Goal: Task Accomplishment & Management: Use online tool/utility

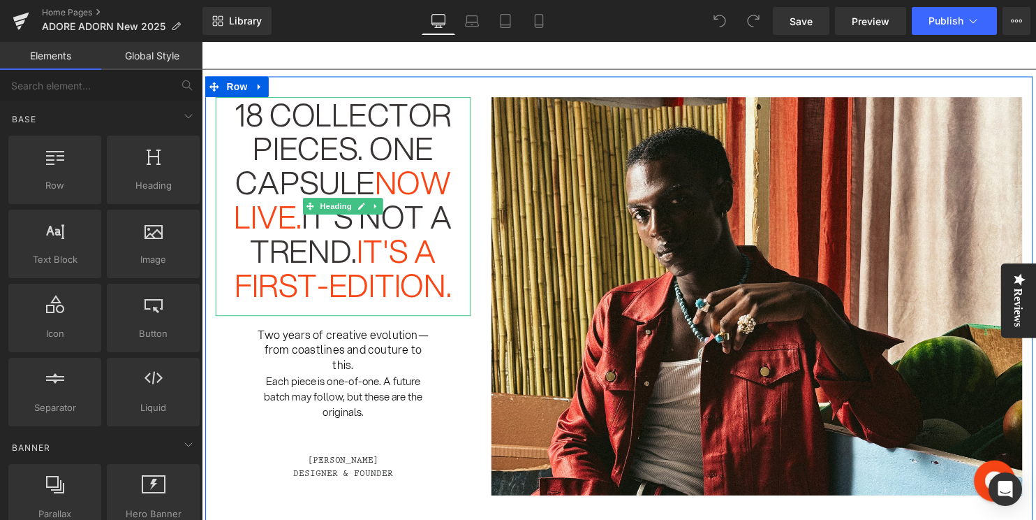
click at [332, 142] on span "18 Collector pieces. One capsule" at bounding box center [345, 149] width 220 height 115
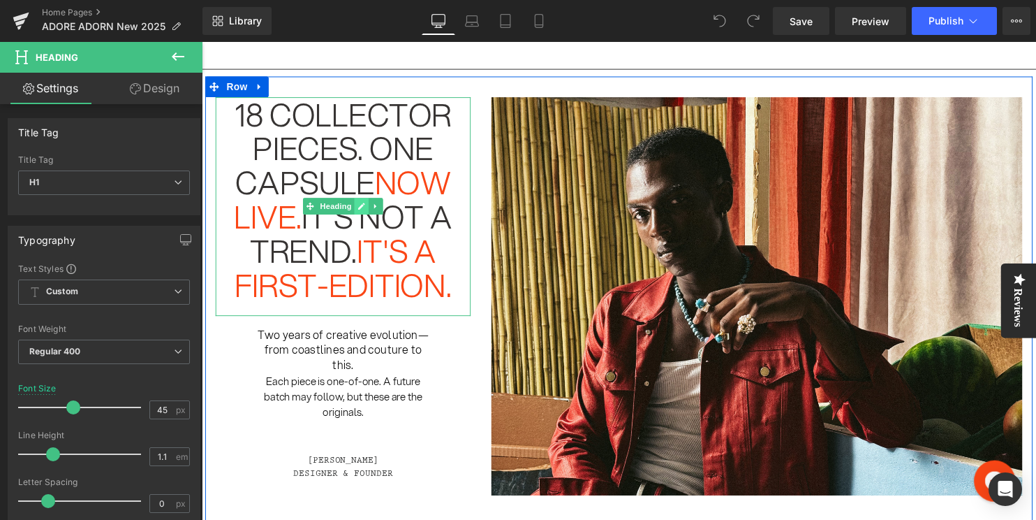
click at [363, 206] on icon at bounding box center [364, 208] width 8 height 8
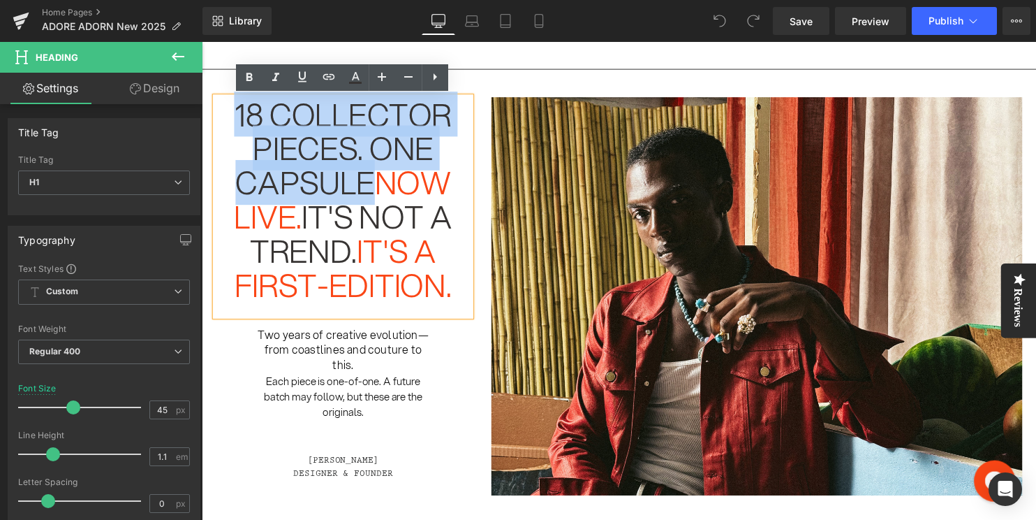
drag, startPoint x: 239, startPoint y: 117, endPoint x: 371, endPoint y: 178, distance: 145.3
click at [371, 178] on span "18 Collector pieces. One capsule" at bounding box center [345, 149] width 220 height 115
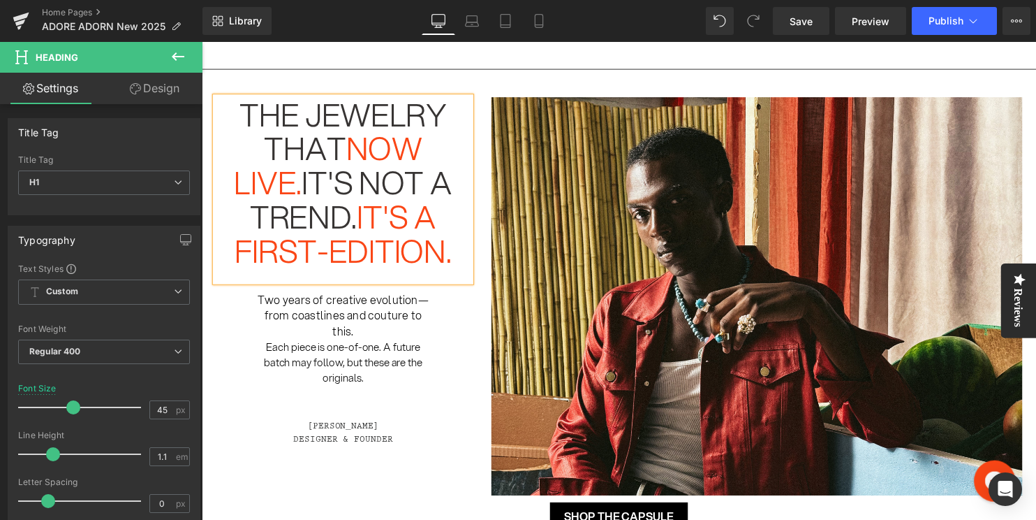
drag, startPoint x: 355, startPoint y: 155, endPoint x: 298, endPoint y: 193, distance: 68.6
click at [298, 193] on h1 "The jewelry that now live. it's not a trend. it's a first-edition." at bounding box center [345, 184] width 258 height 173
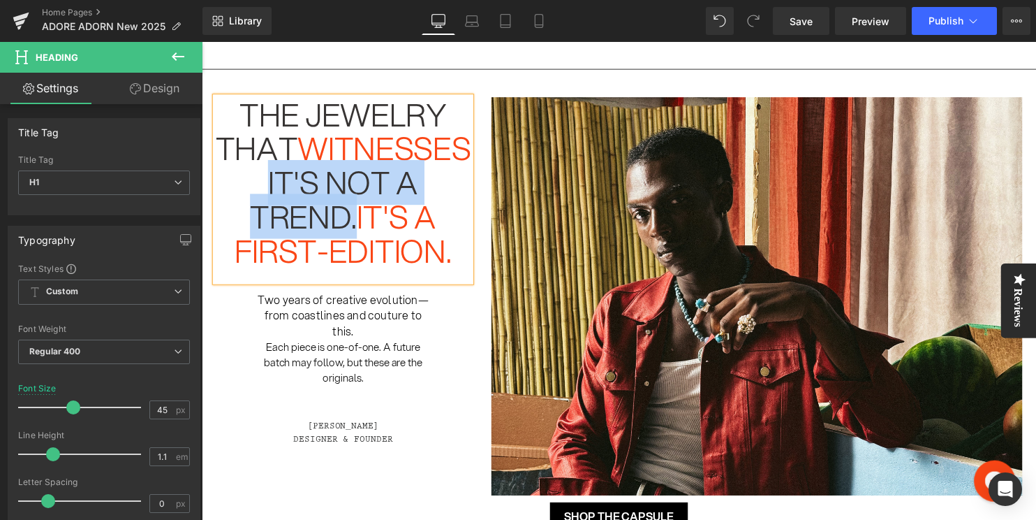
drag, startPoint x: 284, startPoint y: 187, endPoint x: 356, endPoint y: 216, distance: 77.7
click at [356, 216] on span "it's not a trend." at bounding box center [336, 201] width 170 height 80
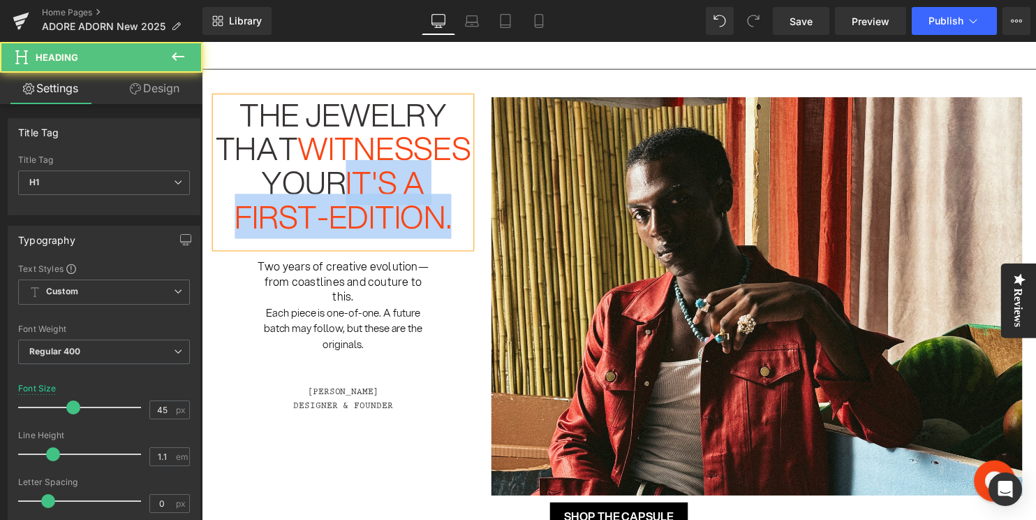
drag, startPoint x: 367, startPoint y: 186, endPoint x: 467, endPoint y: 222, distance: 106.7
click at [467, 222] on h1 "The jewelry that witnesses your it's a first-edition." at bounding box center [345, 167] width 258 height 138
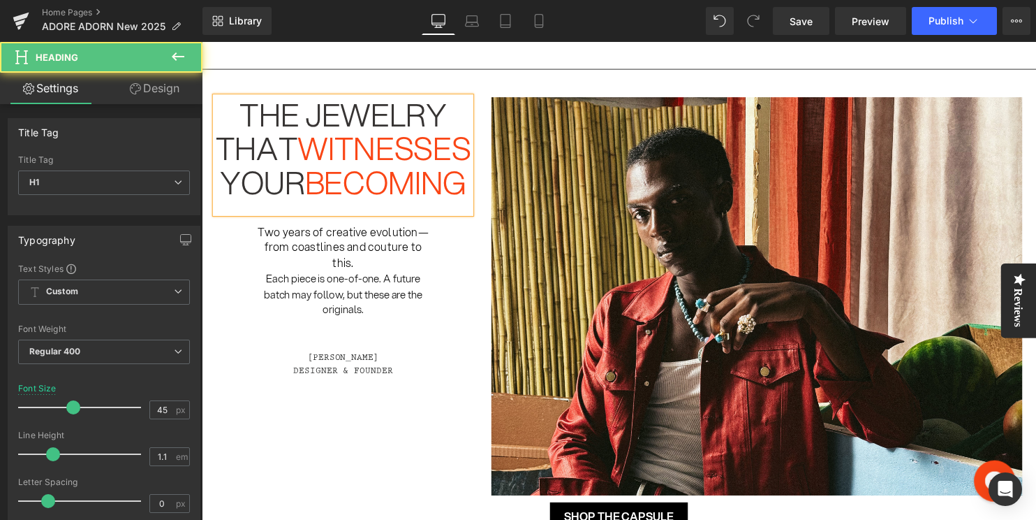
click at [337, 189] on h1 "The jewelry that witnesses your becoming" at bounding box center [345, 150] width 258 height 104
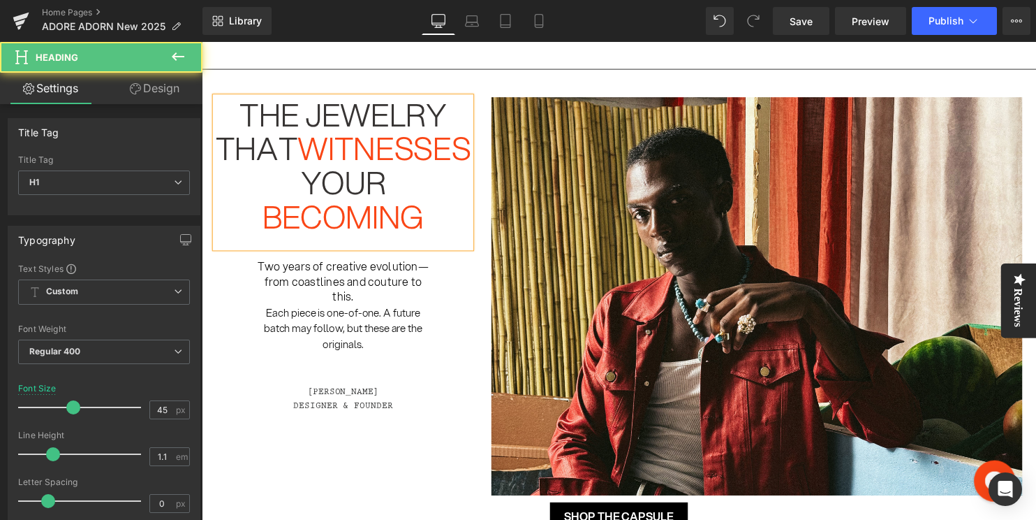
click at [319, 151] on h1 "The jewelry that witnesses your" at bounding box center [345, 150] width 258 height 104
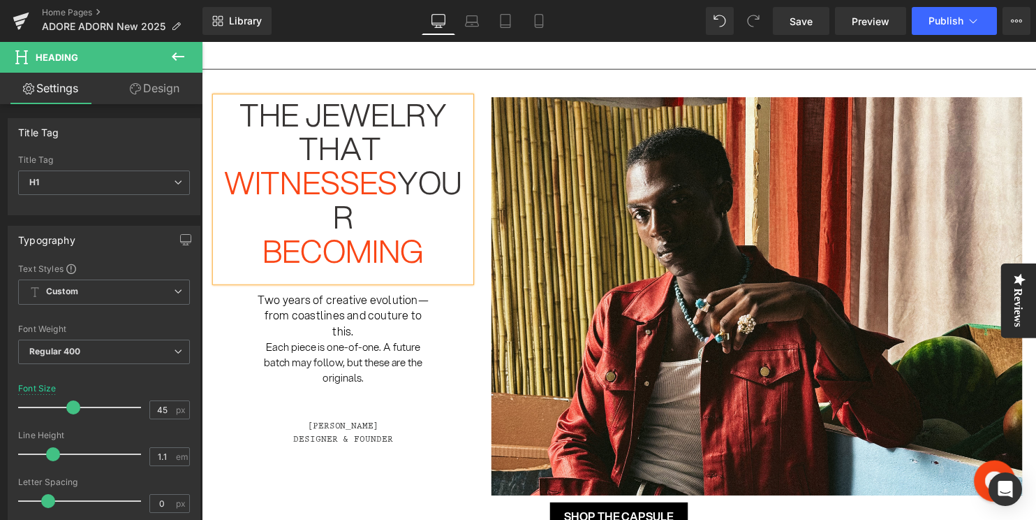
click at [413, 193] on span "your" at bounding box center [399, 201] width 131 height 80
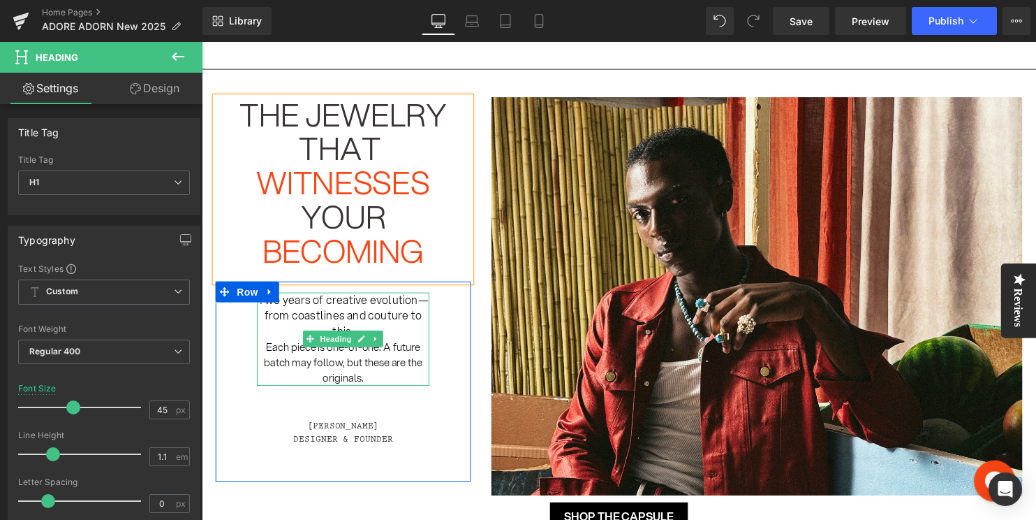
click at [353, 311] on font "Two years of creative evolution—from coastlines and couture to this." at bounding box center [344, 318] width 173 height 47
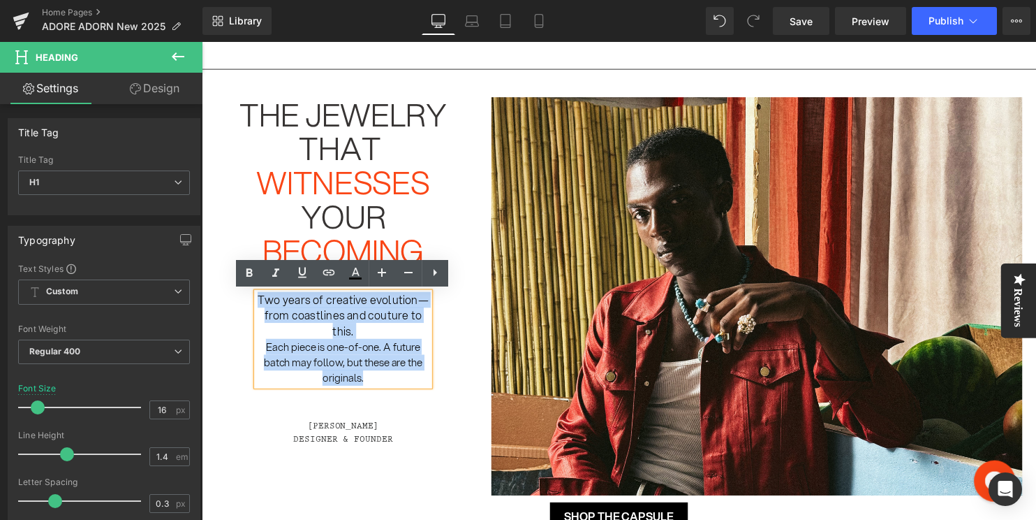
drag, startPoint x: 371, startPoint y: 383, endPoint x: 259, endPoint y: 301, distance: 139.0
click at [259, 301] on div "Two years of creative evolution—from coastlines and couture to this. Each piece…" at bounding box center [345, 385] width 258 height 203
paste div
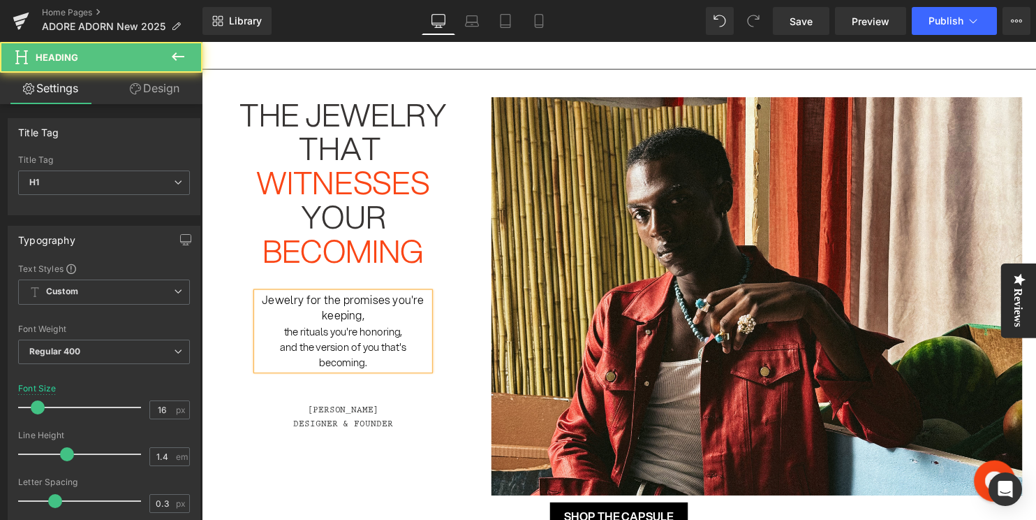
click at [384, 320] on h1 "Jewelry for the promises you're keeping," at bounding box center [345, 310] width 175 height 31
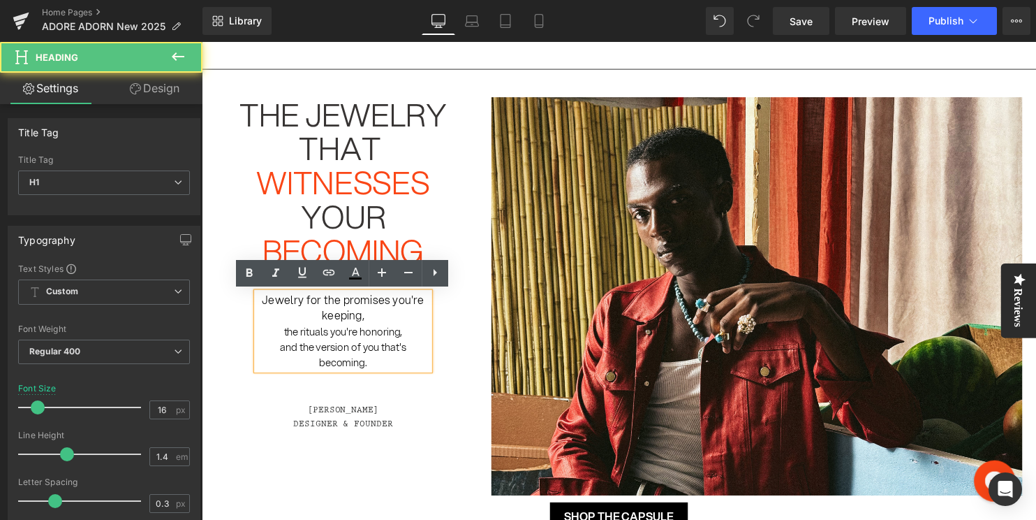
click at [387, 366] on div "and the version of you that's becoming." at bounding box center [345, 357] width 175 height 31
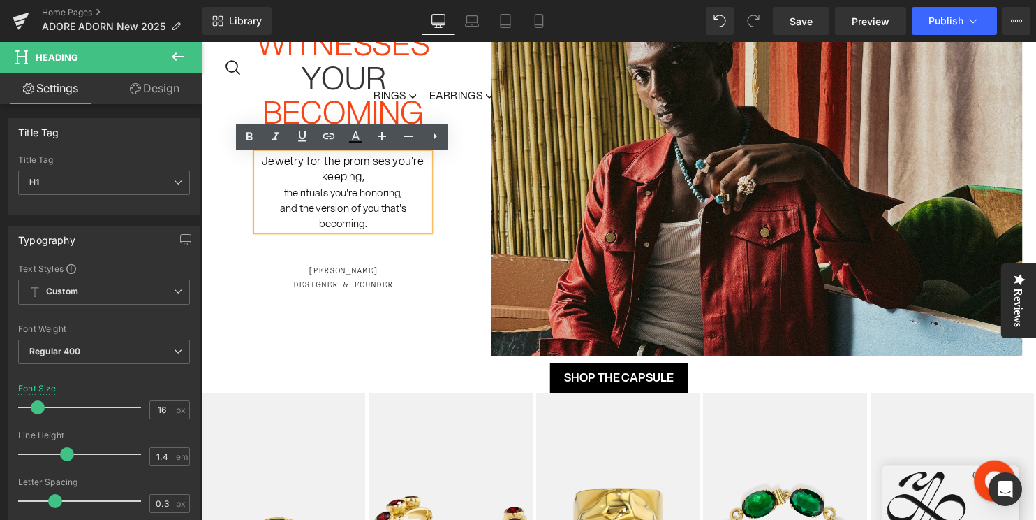
scroll to position [245, 0]
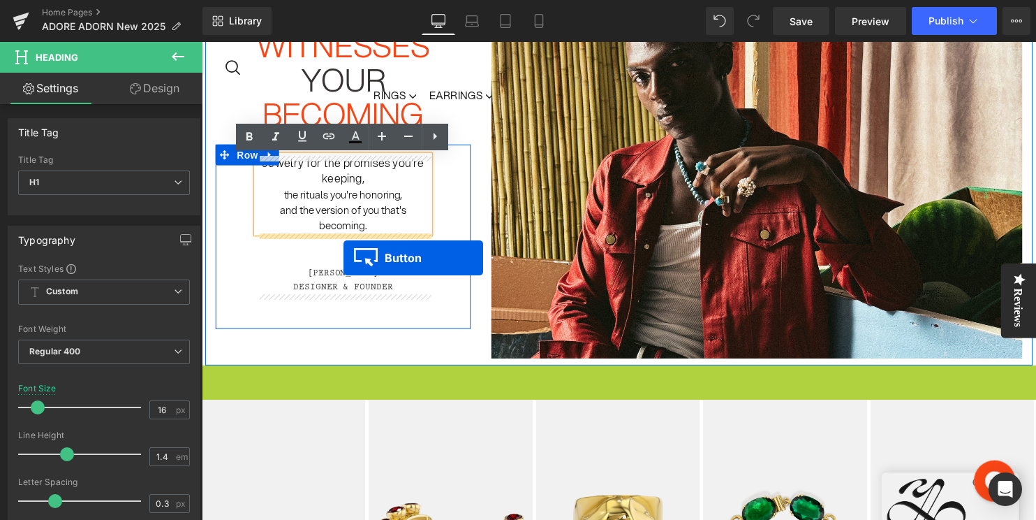
drag, startPoint x: 599, startPoint y: 385, endPoint x: 346, endPoint y: 260, distance: 282.3
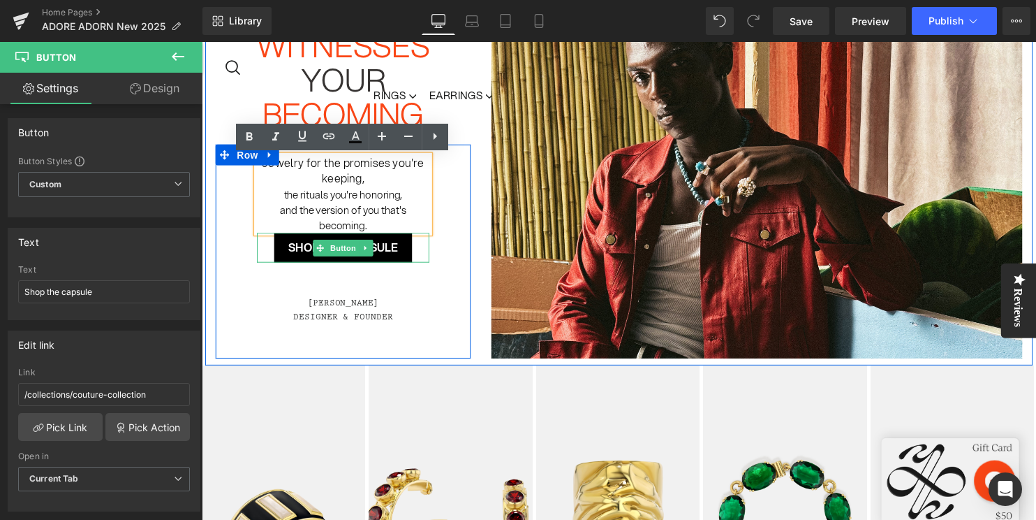
click at [293, 250] on span "Shop the capsule" at bounding box center [345, 250] width 110 height 16
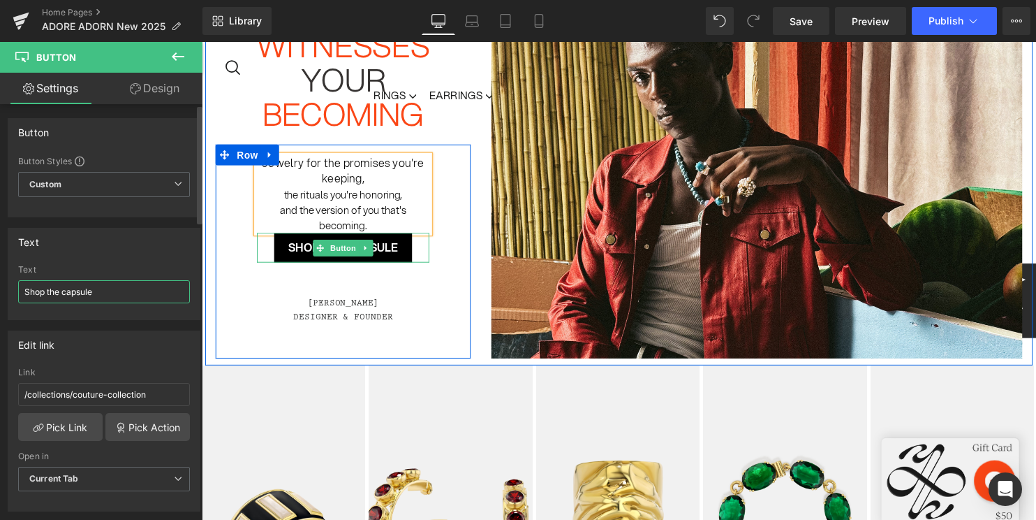
click at [88, 293] on input "Shop the capsule" at bounding box center [104, 291] width 172 height 23
type input "Shop the collectiom"
click at [117, 397] on input "/collections/couture-collection" at bounding box center [104, 394] width 172 height 23
click at [117, 395] on input "/collections/couture-collection" at bounding box center [104, 394] width 172 height 23
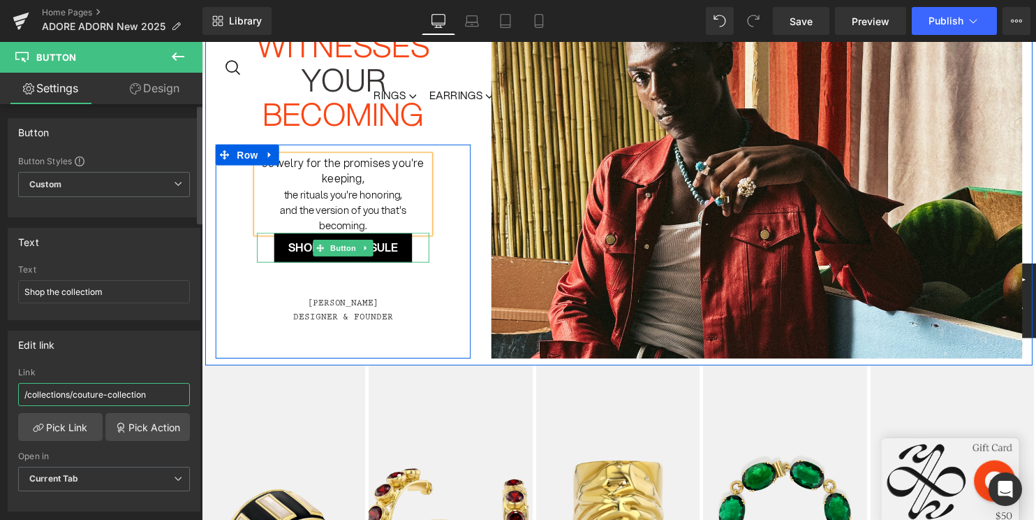
click at [117, 395] on input "/collections/couture-collection" at bounding box center [104, 394] width 172 height 23
click at [62, 427] on link "Pick Link" at bounding box center [60, 427] width 84 height 28
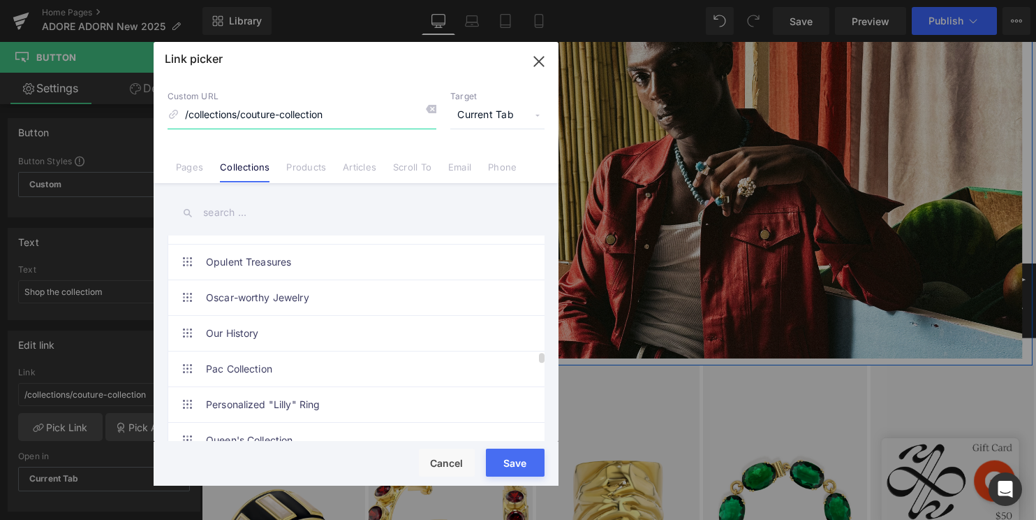
scroll to position [2626, 0]
click at [289, 219] on input "text" at bounding box center [356, 212] width 377 height 31
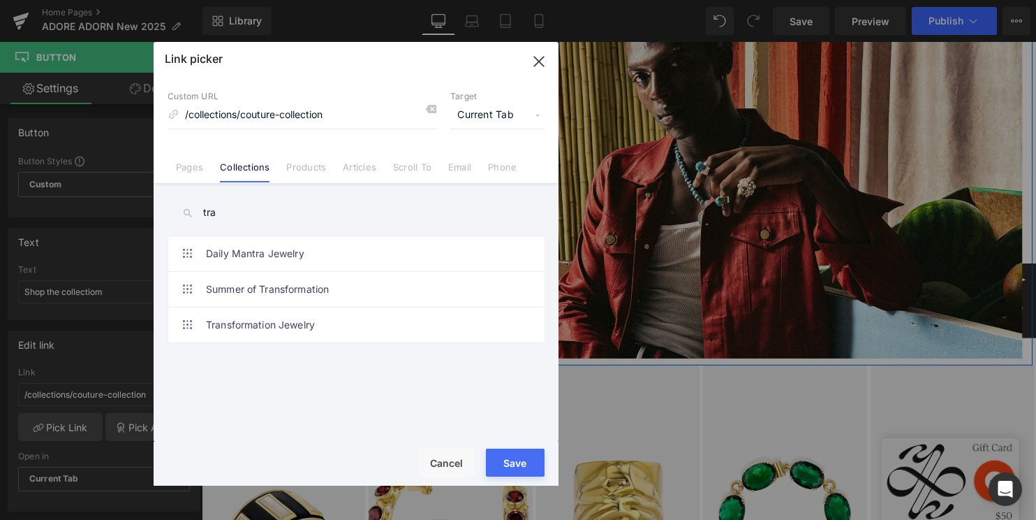
scroll to position [0, 0]
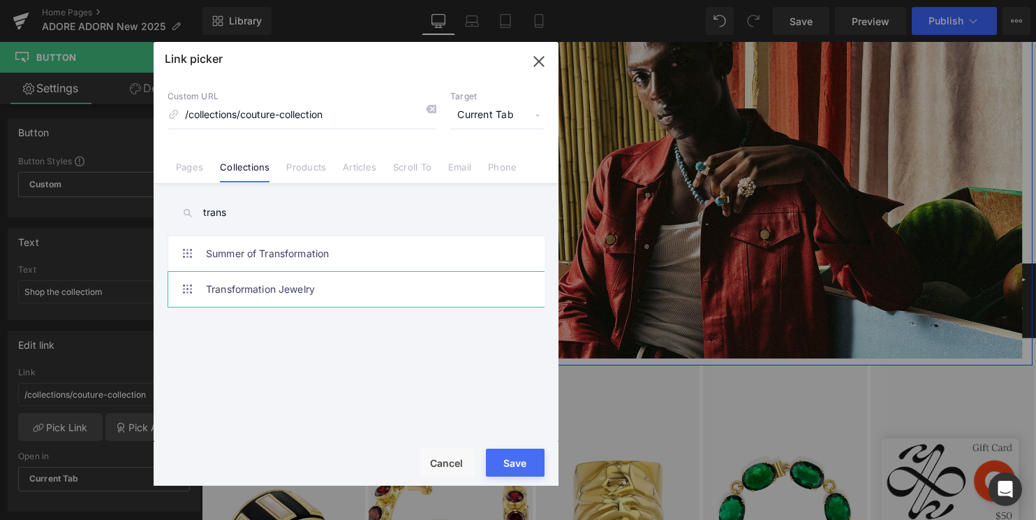
type input "trans"
click at [303, 279] on link "Transformation Jewelry" at bounding box center [359, 289] width 307 height 35
click at [520, 460] on div "Rendering Content" at bounding box center [519, 464] width 86 height 15
click at [515, 465] on div "Rendering Content" at bounding box center [519, 464] width 86 height 15
click at [512, 455] on button "Save" at bounding box center [515, 462] width 59 height 28
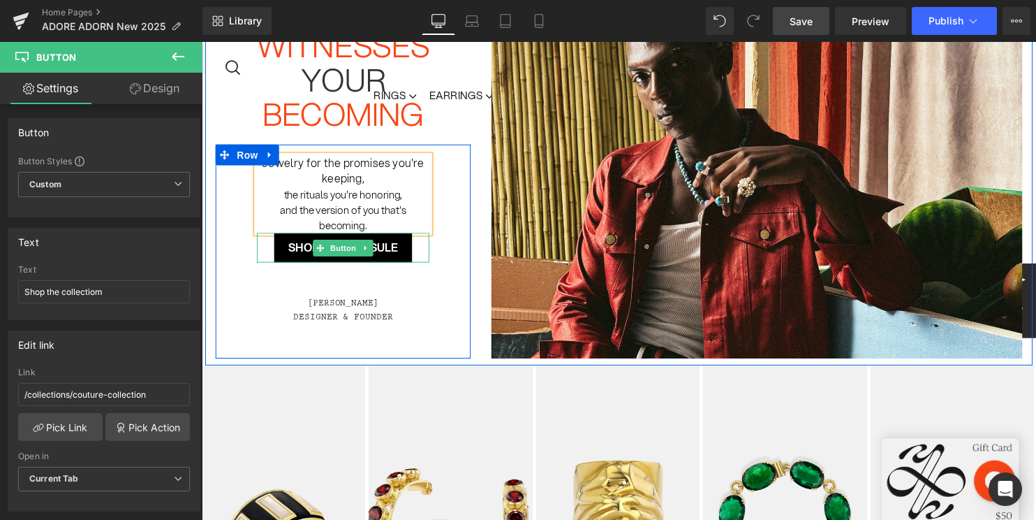
click at [799, 24] on span "Save" at bounding box center [801, 21] width 23 height 15
click at [800, 17] on span "Save" at bounding box center [801, 21] width 23 height 15
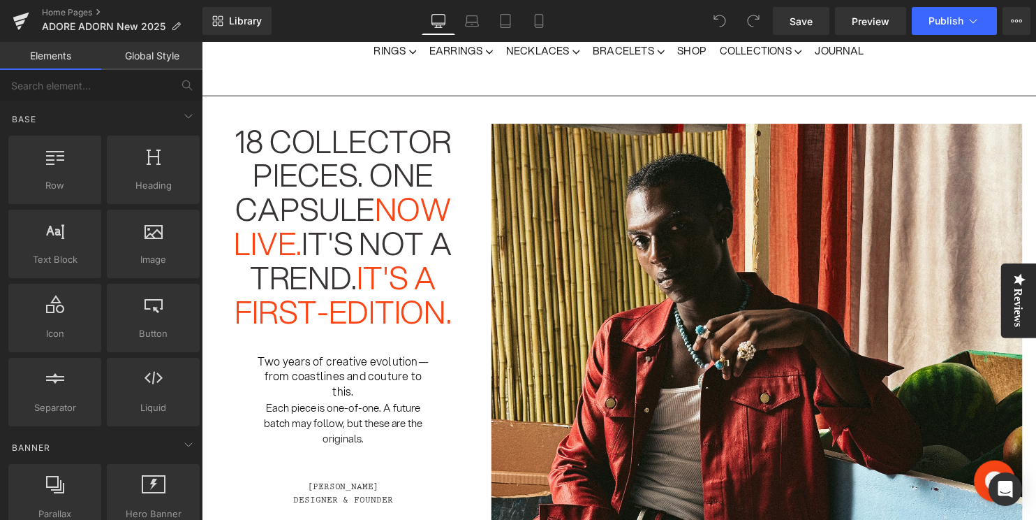
click at [328, 140] on span "18 Collector pieces. One capsule" at bounding box center [345, 176] width 220 height 115
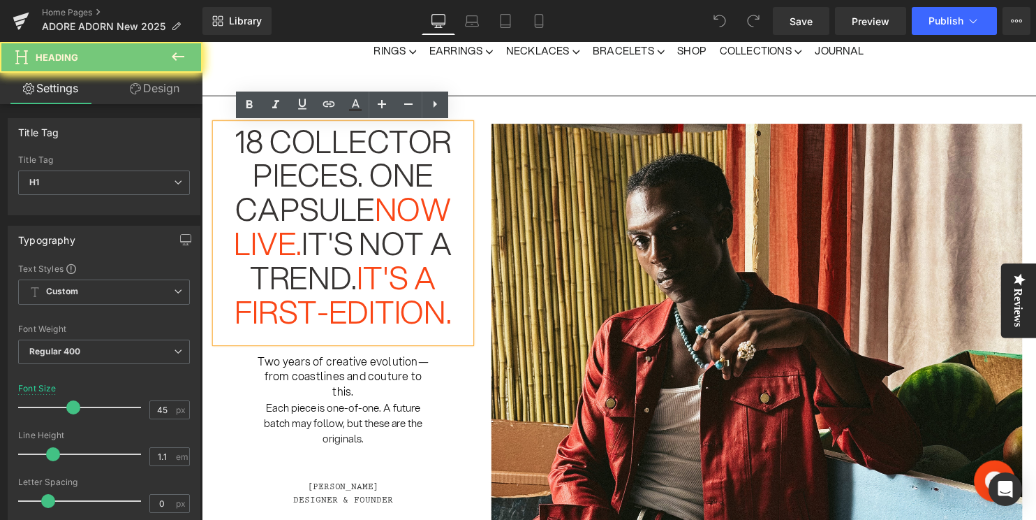
click at [328, 140] on span "18 Collector pieces. One capsule" at bounding box center [345, 176] width 220 height 115
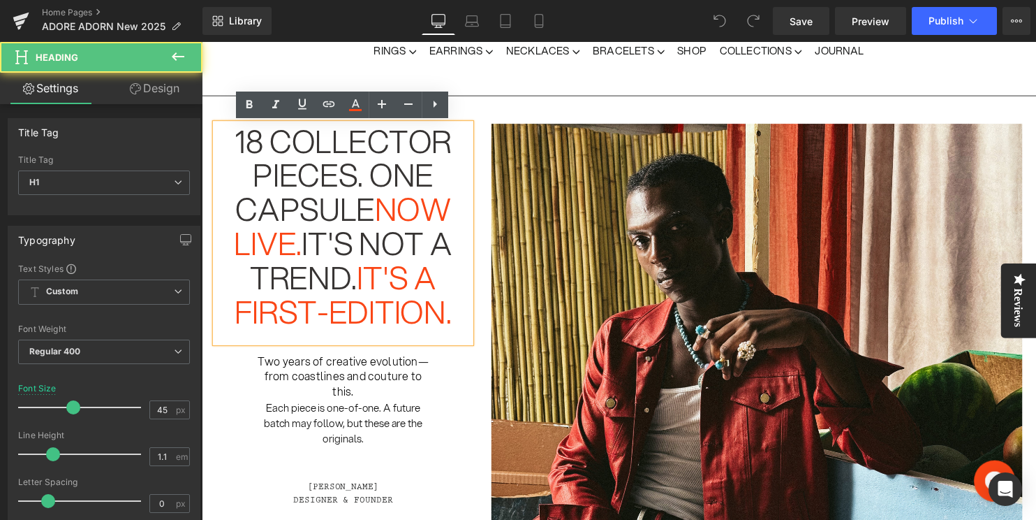
click at [346, 193] on span "18 Collector pieces. One capsule" at bounding box center [345, 176] width 220 height 115
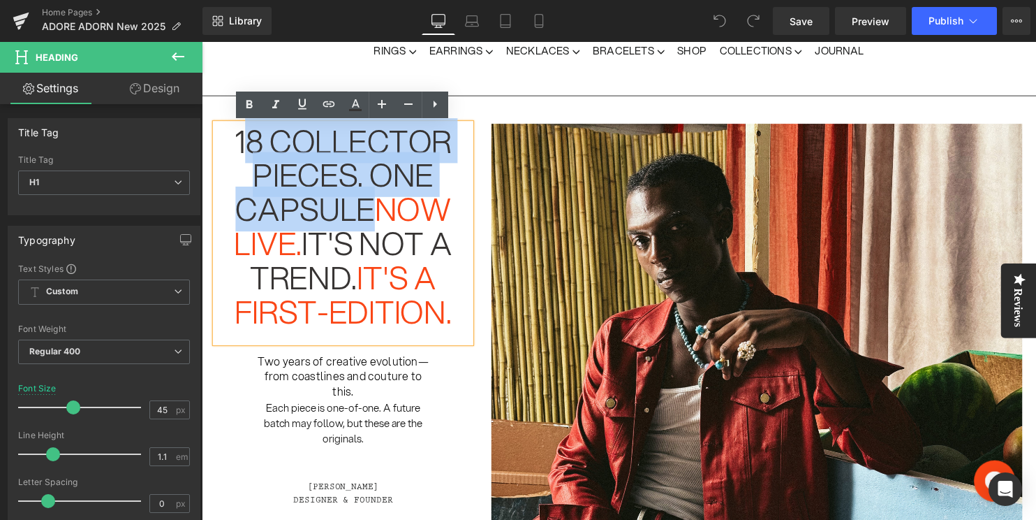
drag, startPoint x: 367, startPoint y: 208, endPoint x: 243, endPoint y: 141, distance: 140.6
click at [243, 141] on span "18 Collector pieces. One capsule" at bounding box center [345, 176] width 220 height 115
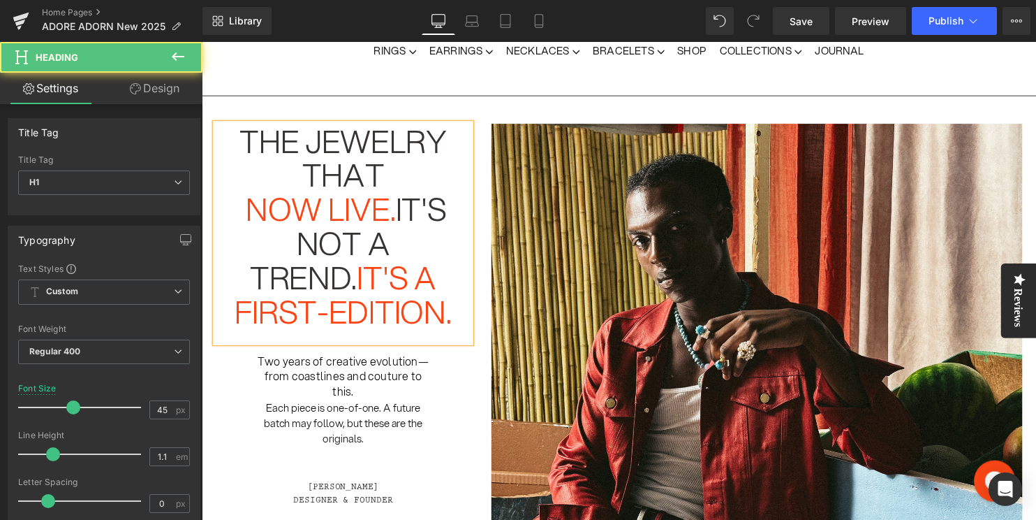
drag, startPoint x: 402, startPoint y: 215, endPoint x: 253, endPoint y: 219, distance: 148.8
click at [253, 219] on h1 "now live. it's not a trend. it's a first-edition." at bounding box center [345, 263] width 258 height 138
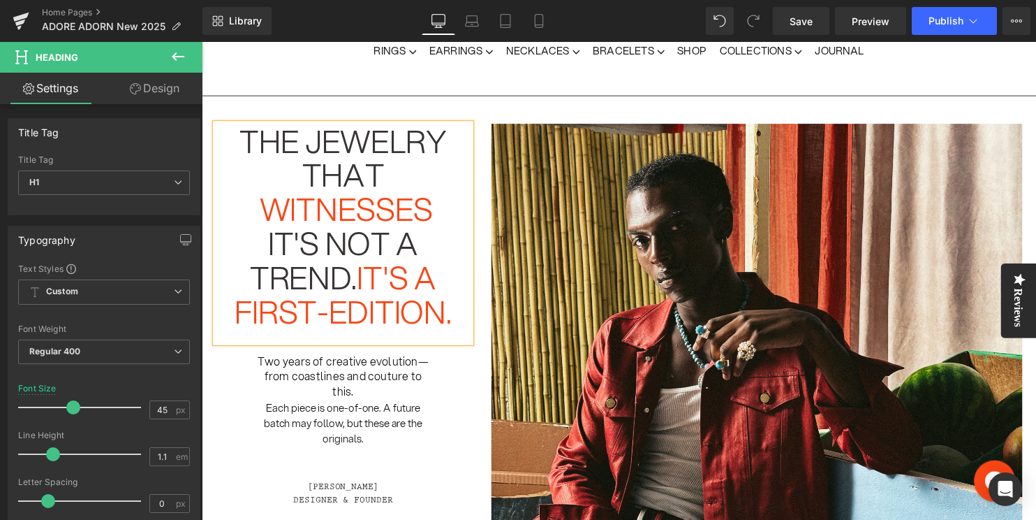
drag, startPoint x: 268, startPoint y: 244, endPoint x: 360, endPoint y: 282, distance: 99.9
click at [360, 282] on h1 "it's not a trend. it's a first-edition." at bounding box center [345, 280] width 258 height 104
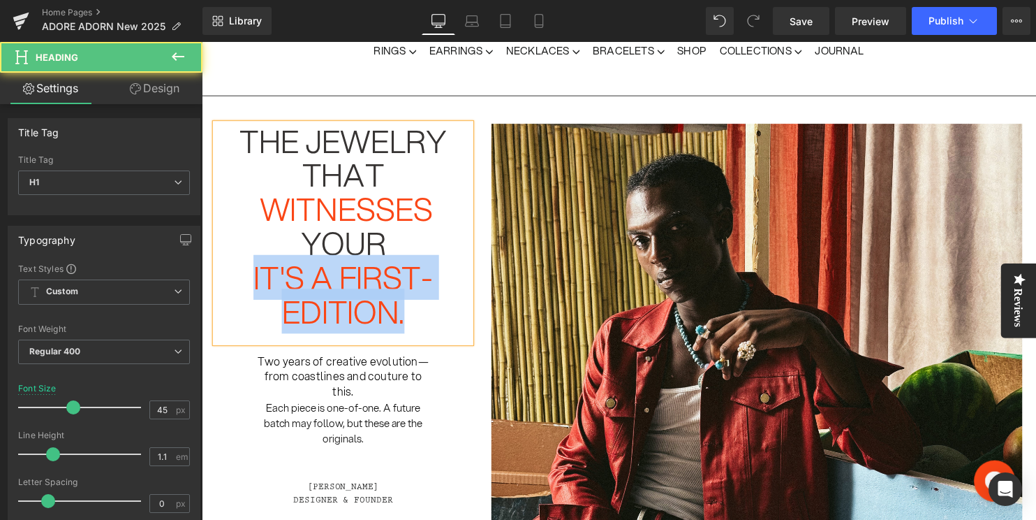
drag, startPoint x: 248, startPoint y: 280, endPoint x: 439, endPoint y: 316, distance: 194.1
click at [439, 316] on h1 "it's a first-edition." at bounding box center [345, 297] width 258 height 69
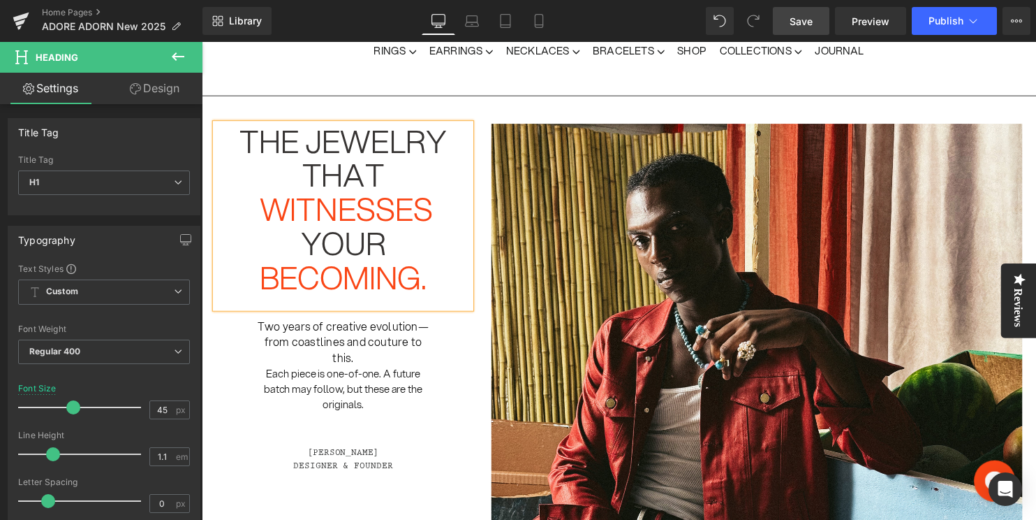
click at [813, 15] on span "Save" at bounding box center [801, 21] width 23 height 15
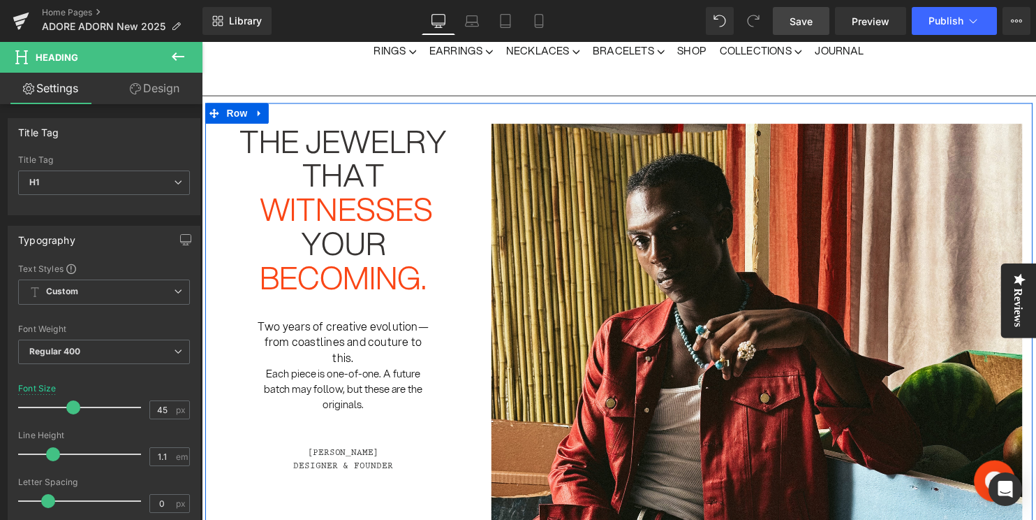
click at [368, 378] on font "Each piece is one-of-one. A future batch may follow, but these are the original…" at bounding box center [345, 392] width 161 height 47
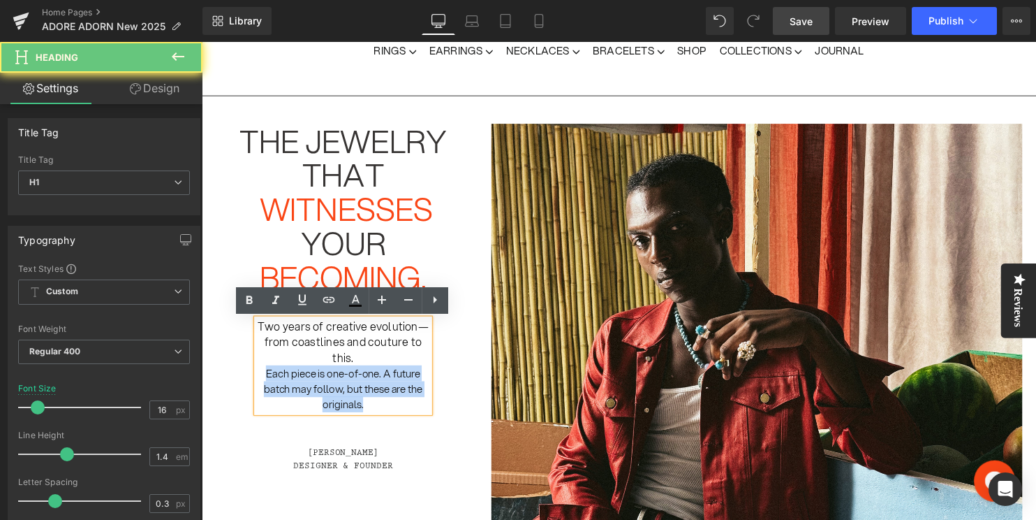
click at [368, 378] on font "Each piece is one-of-one. A future batch may follow, but these are the original…" at bounding box center [345, 392] width 161 height 47
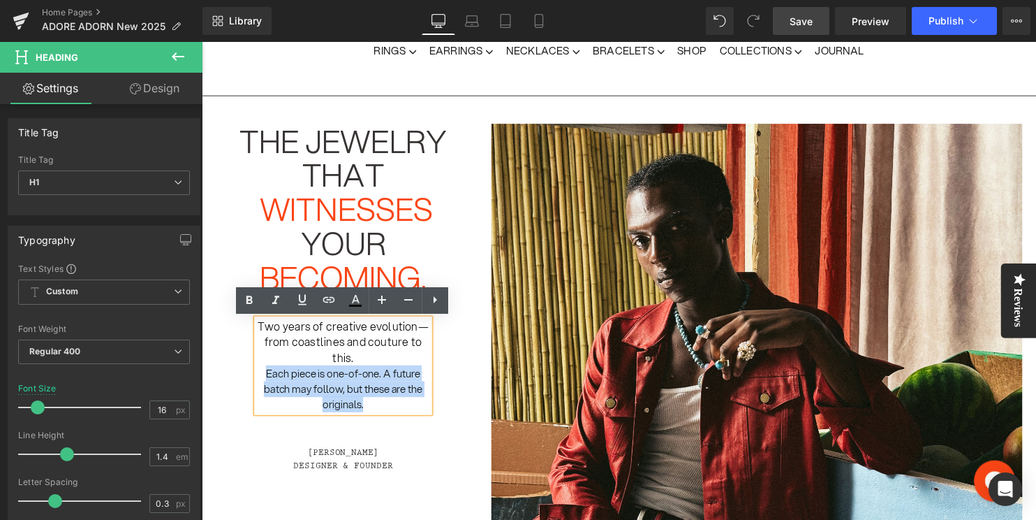
click at [375, 406] on div "Each piece is one-of-one. A future batch may follow, but these are the original…" at bounding box center [345, 392] width 175 height 47
drag, startPoint x: 375, startPoint y: 406, endPoint x: 259, endPoint y: 331, distance: 138.3
click at [259, 331] on div "Two years of creative evolution—from coastlines and couture to this. Each piece…" at bounding box center [345, 370] width 175 height 94
paste div
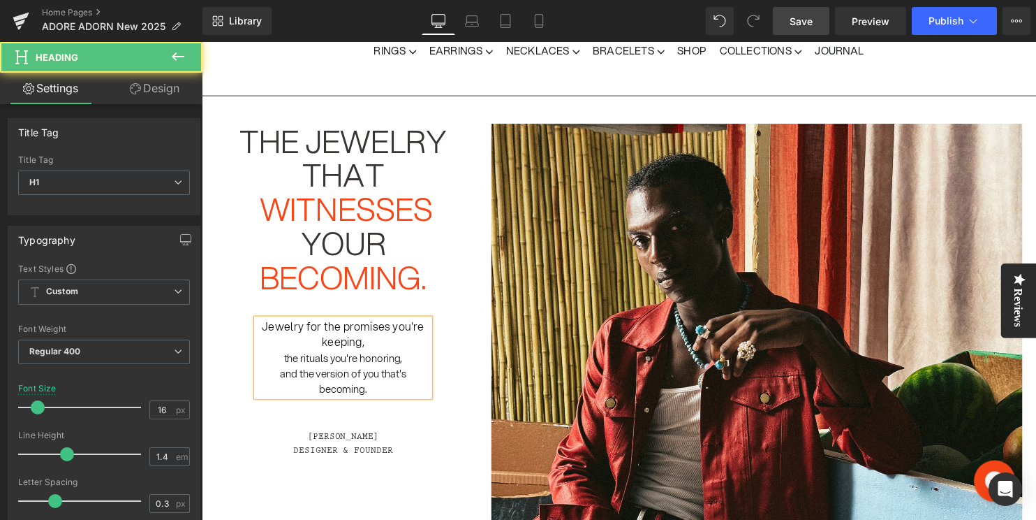
click at [285, 361] on font "the rituals you're honoring," at bounding box center [345, 361] width 120 height 15
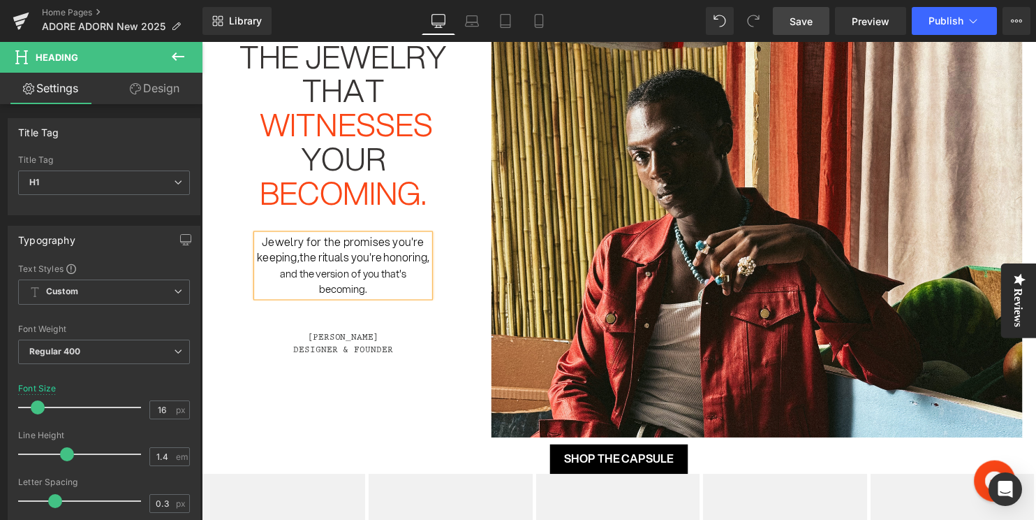
scroll to position [169, 0]
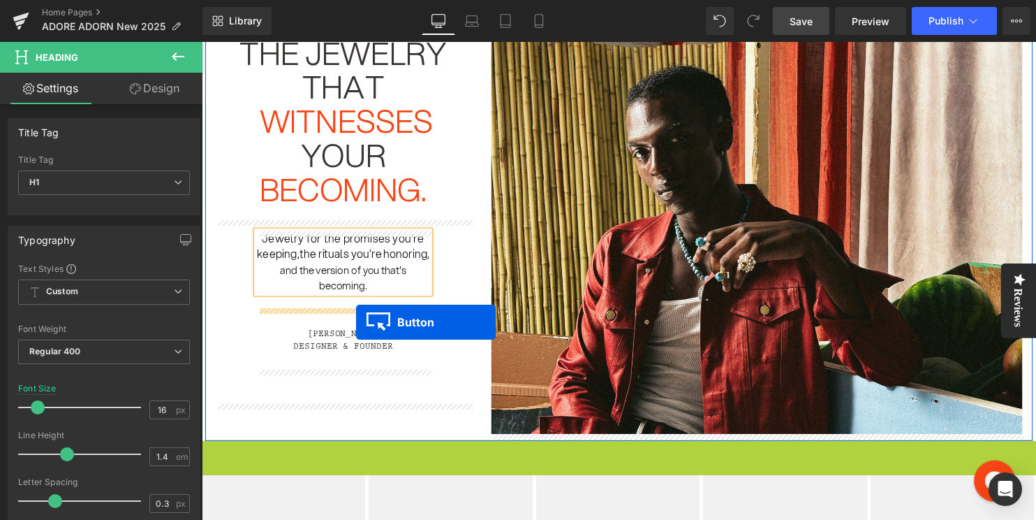
drag, startPoint x: 600, startPoint y: 460, endPoint x: 358, endPoint y: 325, distance: 276.7
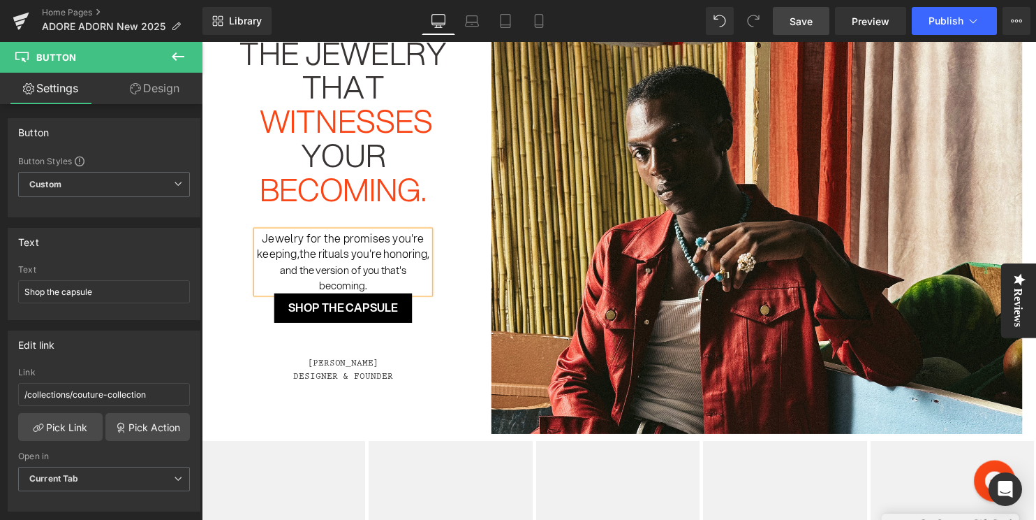
click at [807, 16] on span "Save" at bounding box center [801, 21] width 23 height 15
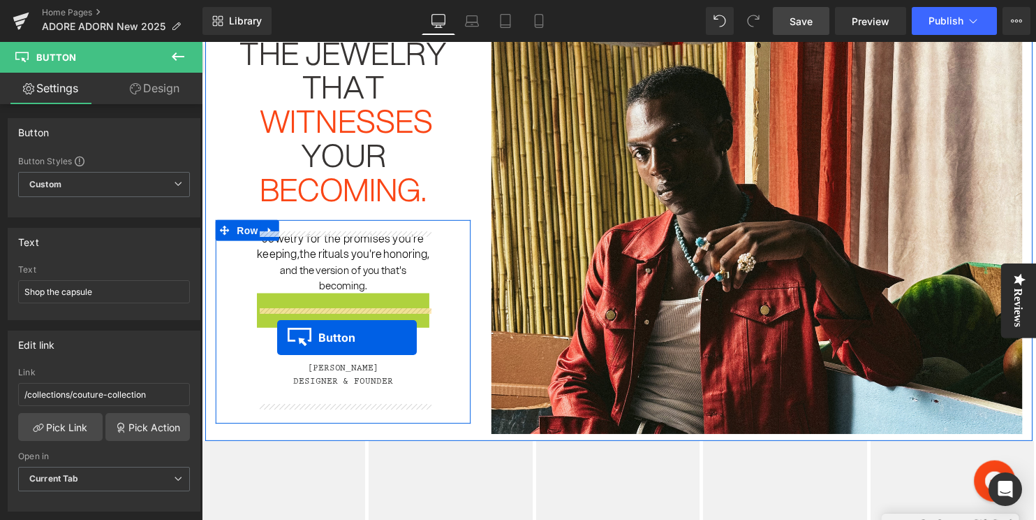
drag, startPoint x: 318, startPoint y: 325, endPoint x: 278, endPoint y: 341, distance: 43.3
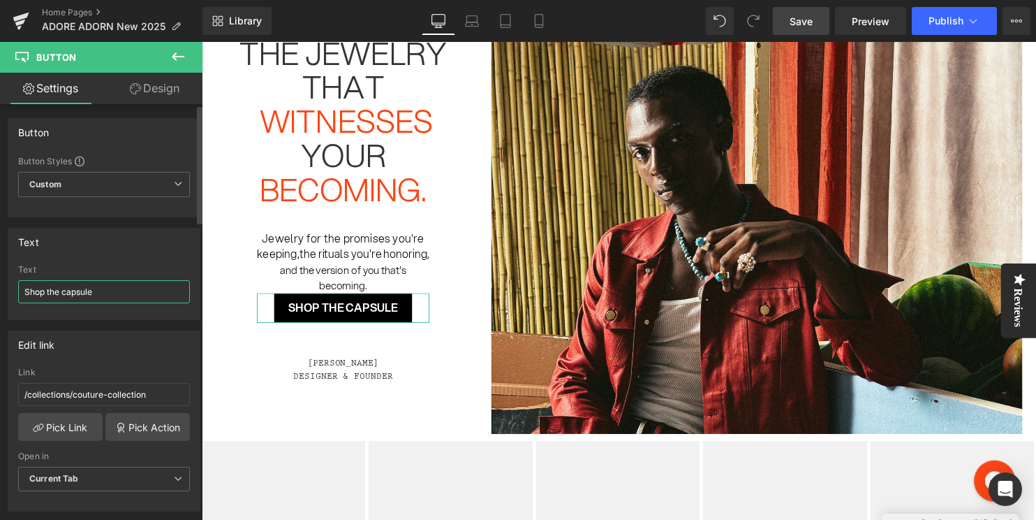
click at [80, 293] on input "Shop the capsule" at bounding box center [104, 291] width 172 height 23
type input "Shop the collection"
click at [71, 425] on link "Pick Link" at bounding box center [60, 427] width 84 height 28
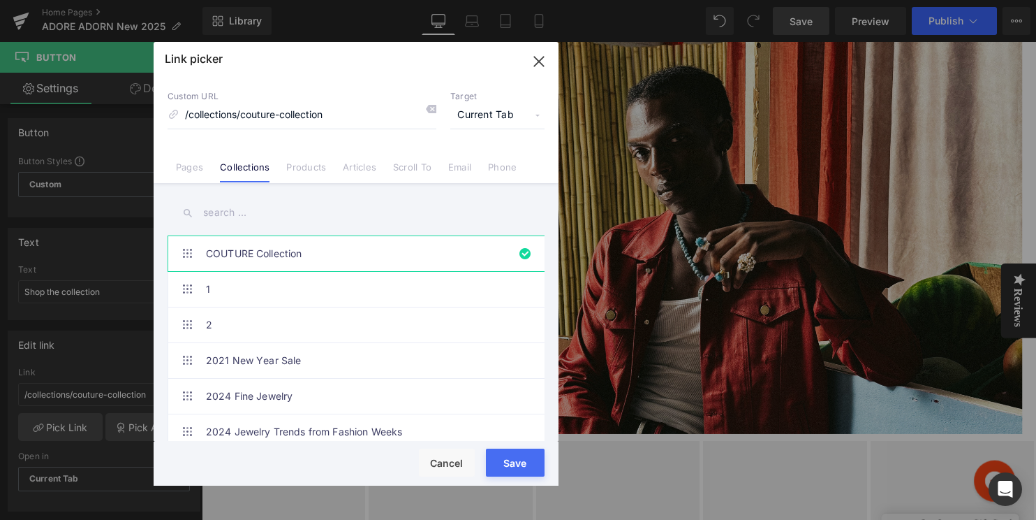
click at [339, 214] on input "text" at bounding box center [356, 212] width 377 height 31
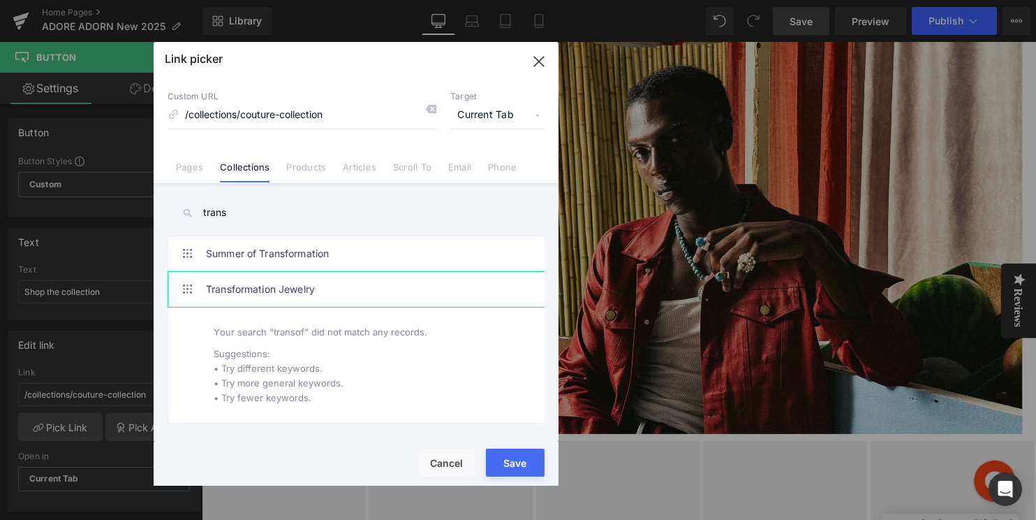
type input "trans"
click at [374, 284] on link "Transformation Jewelry" at bounding box center [359, 289] width 307 height 35
click at [520, 461] on div "Rendering Content" at bounding box center [519, 464] width 86 height 15
click at [510, 464] on div "Rendering Content" at bounding box center [519, 464] width 86 height 15
click at [516, 463] on div "Rendering Content" at bounding box center [519, 464] width 86 height 15
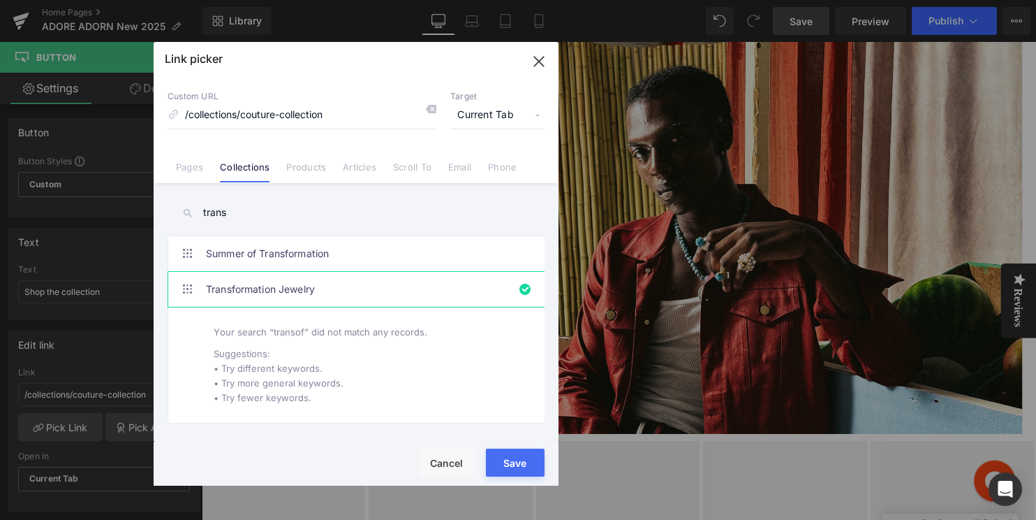
click at [523, 457] on div "Rendering Content" at bounding box center [519, 464] width 86 height 15
click at [515, 452] on button "Save" at bounding box center [515, 462] width 59 height 28
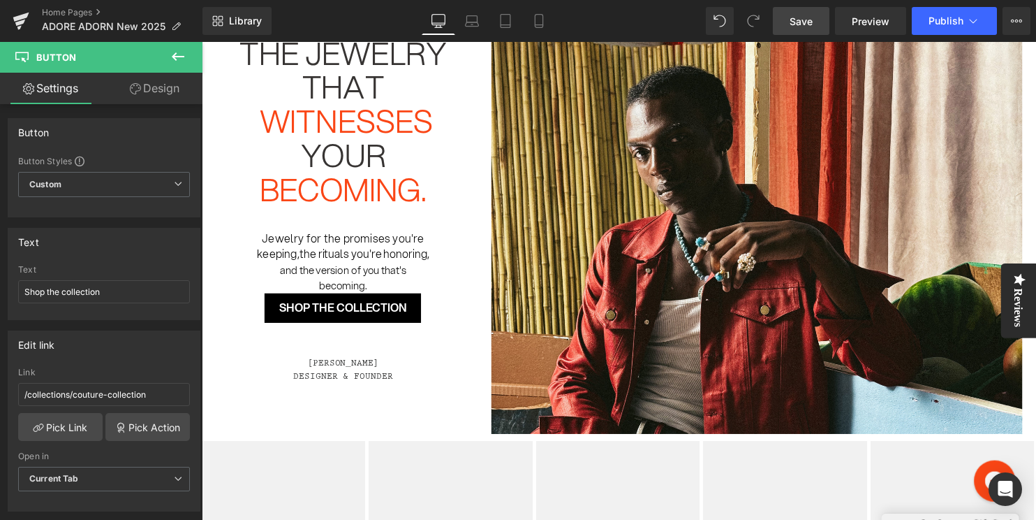
click at [175, 58] on icon at bounding box center [178, 56] width 13 height 8
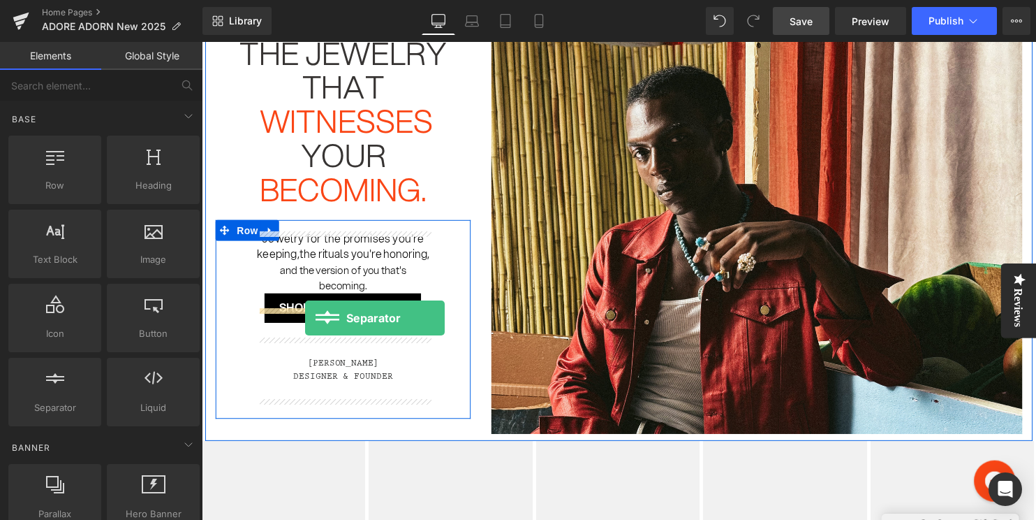
drag, startPoint x: 266, startPoint y: 434, endPoint x: 307, endPoint y: 321, distance: 119.5
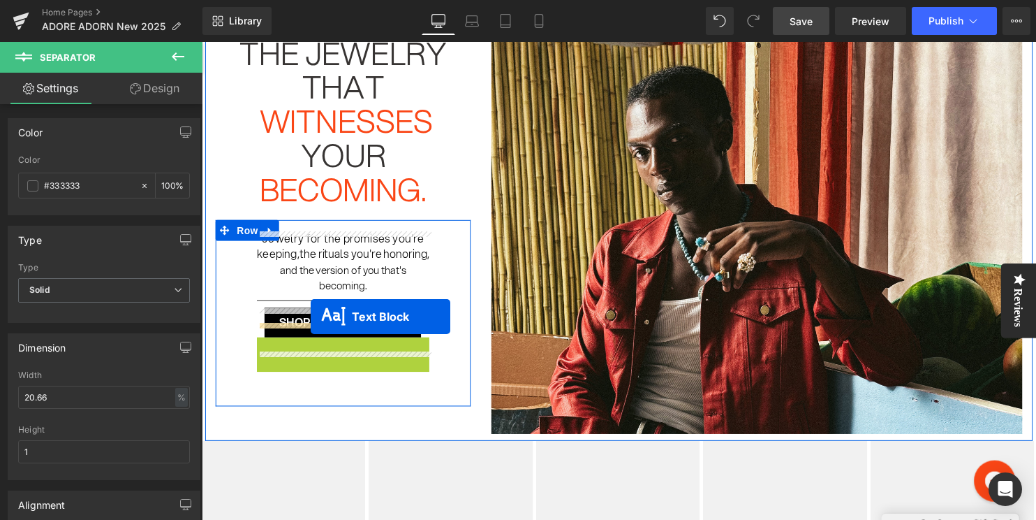
drag, startPoint x: 308, startPoint y: 385, endPoint x: 312, endPoint y: 320, distance: 65.8
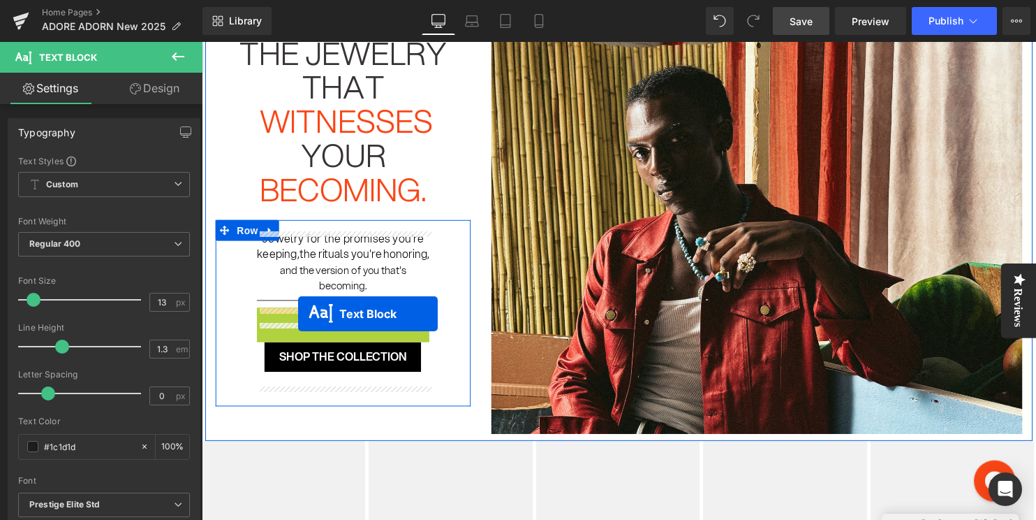
drag, startPoint x: 303, startPoint y: 360, endPoint x: 300, endPoint y: 317, distance: 43.4
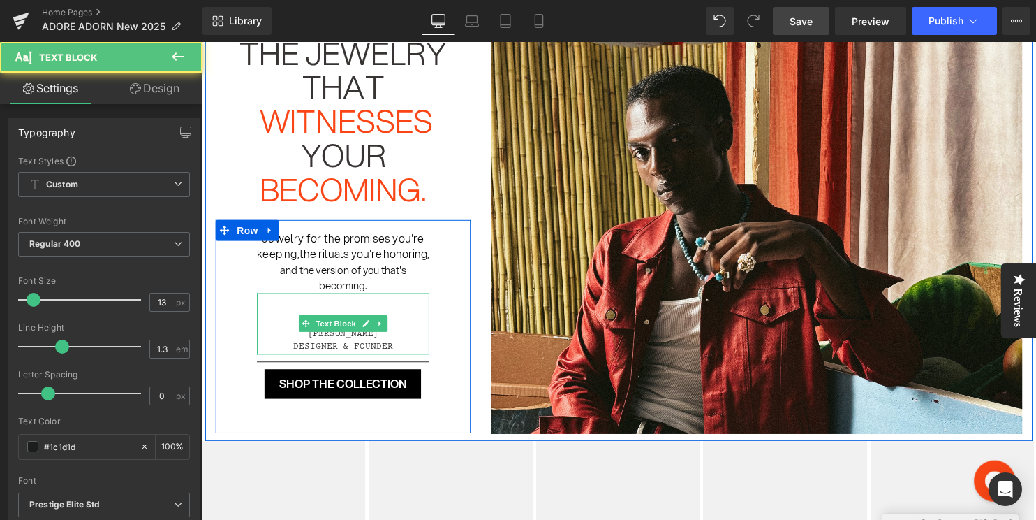
click at [367, 320] on div "Sasha V. Designer & Founder" at bounding box center [345, 327] width 175 height 62
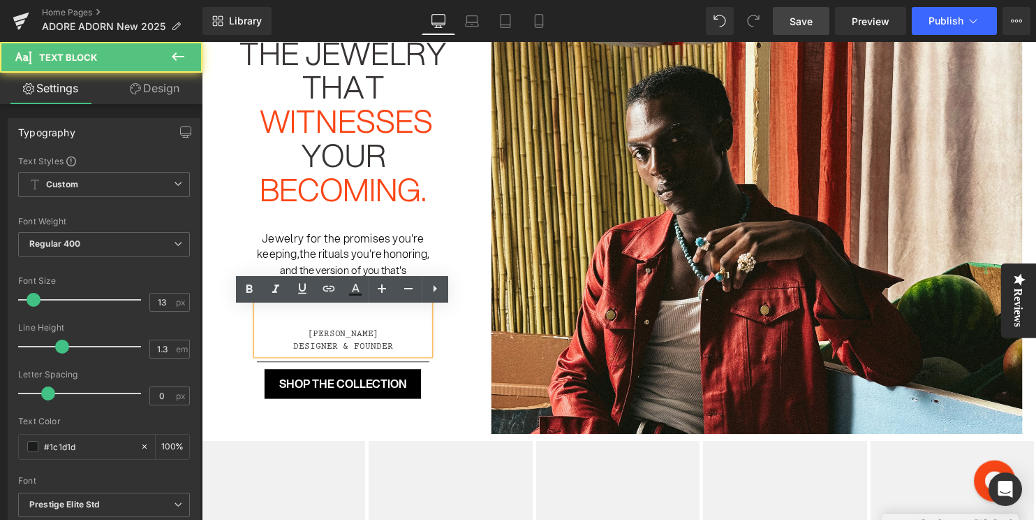
click at [316, 345] on p "[PERSON_NAME]" at bounding box center [345, 338] width 175 height 14
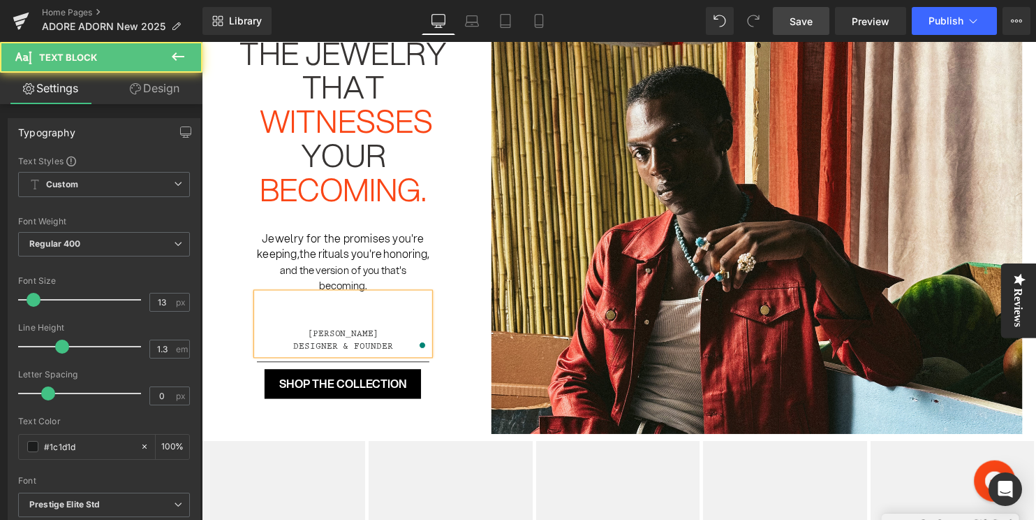
click at [340, 337] on div "Sasha V. Designer & Founder" at bounding box center [345, 327] width 175 height 62
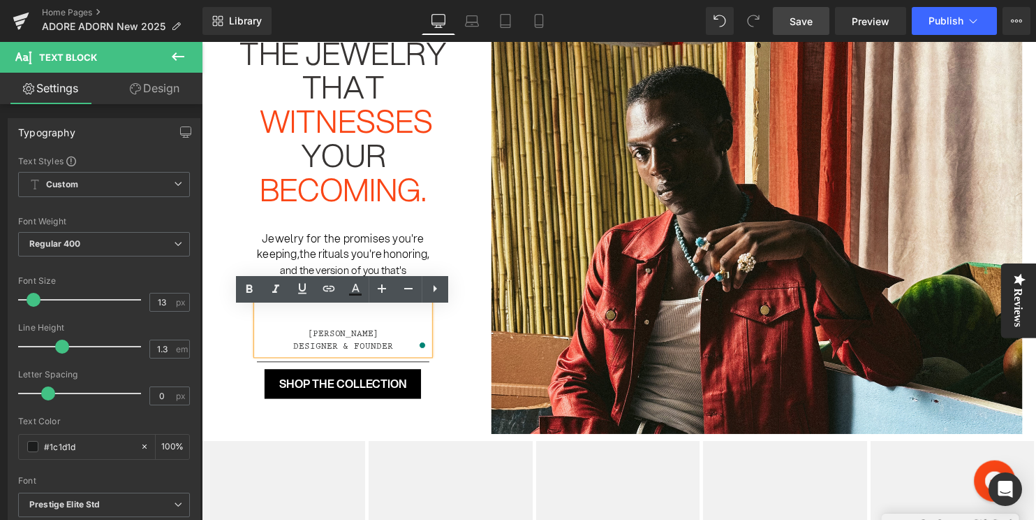
drag, startPoint x: 340, startPoint y: 337, endPoint x: 335, endPoint y: 322, distance: 15.5
click at [335, 316] on div "Sasha V. Designer & Founder" at bounding box center [345, 327] width 175 height 62
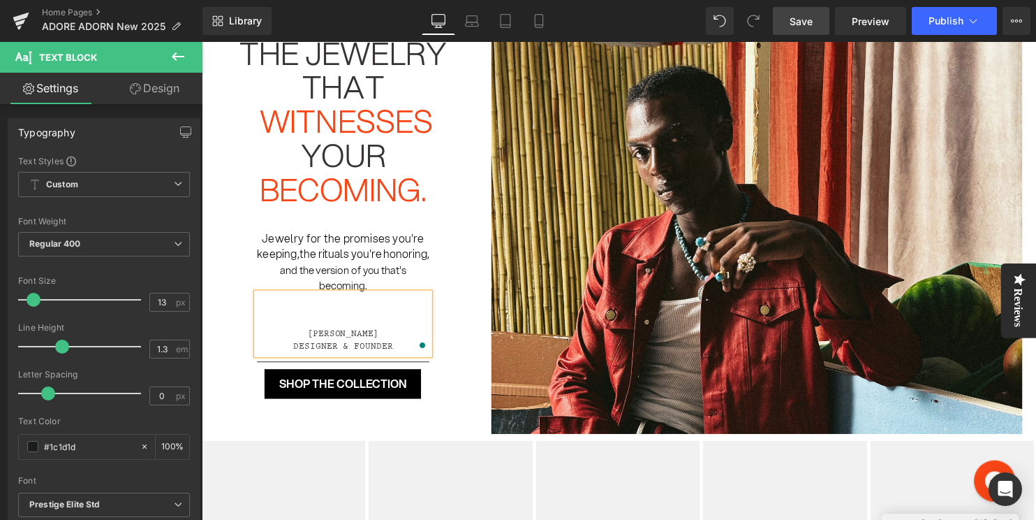
click at [450, 282] on div "Jewelry for the promises you're keeping, the rituals you're honoring, and the v…" at bounding box center [345, 330] width 258 height 216
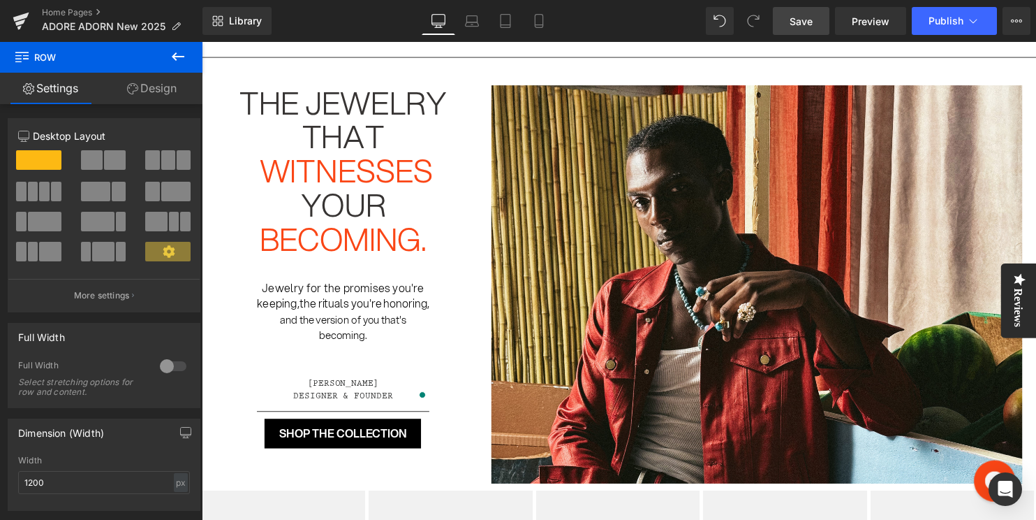
scroll to position [117, 0]
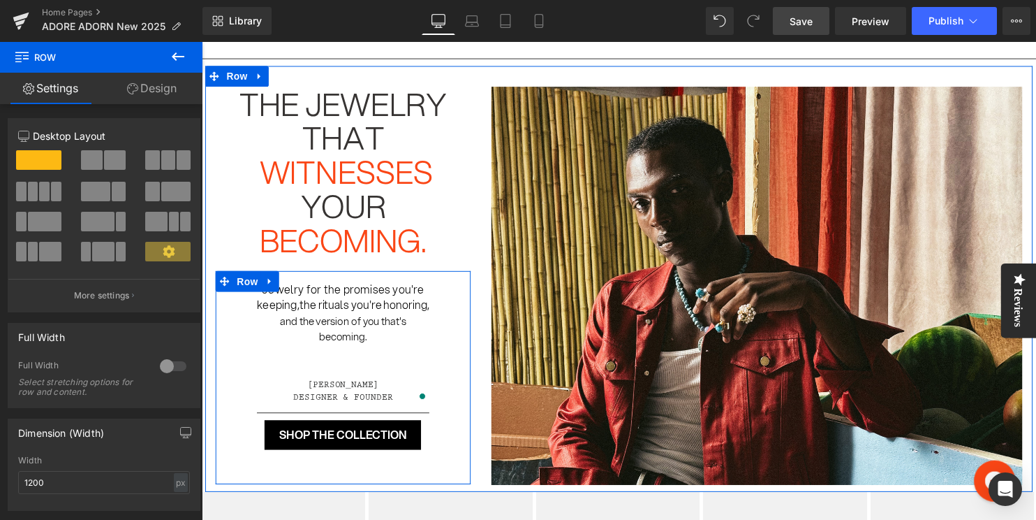
click at [333, 397] on p "[PERSON_NAME]" at bounding box center [345, 390] width 175 height 14
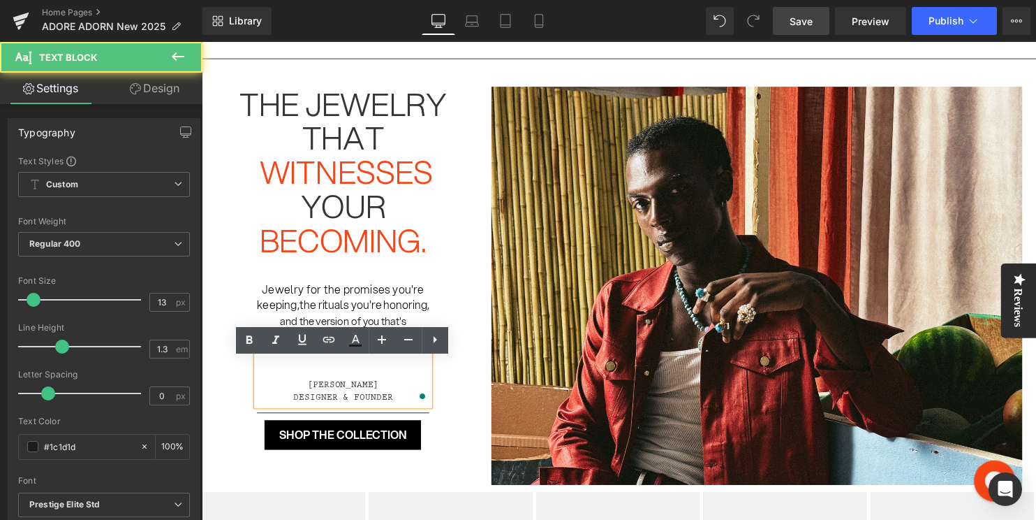
click at [370, 397] on p "[PERSON_NAME]" at bounding box center [345, 390] width 175 height 14
click at [315, 393] on div "Sasha V. Designer & Founder" at bounding box center [345, 379] width 175 height 62
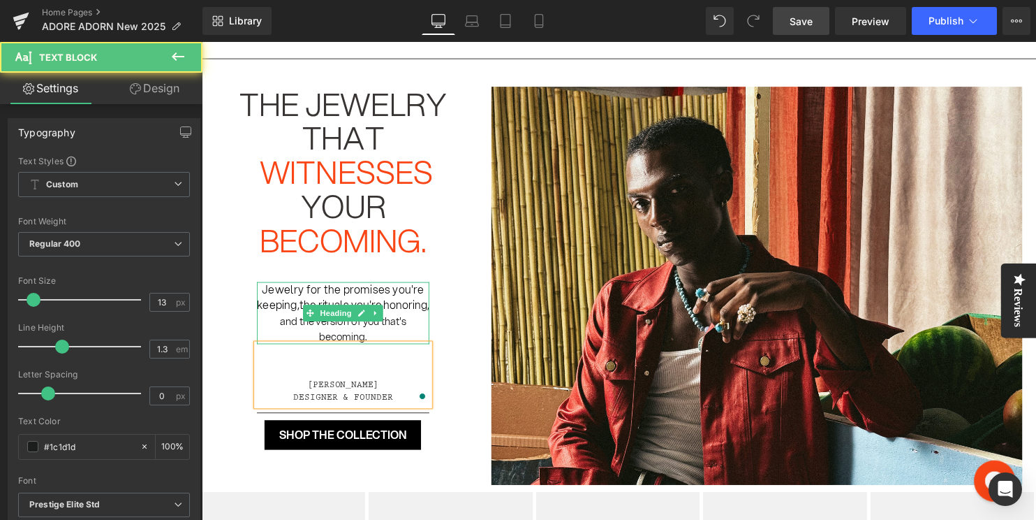
drag, startPoint x: 334, startPoint y: 383, endPoint x: 334, endPoint y: 355, distance: 28.6
click at [334, 355] on div "Jewelry for the promises you're keeping, the rituals you're honoring, and the v…" at bounding box center [345, 370] width 175 height 170
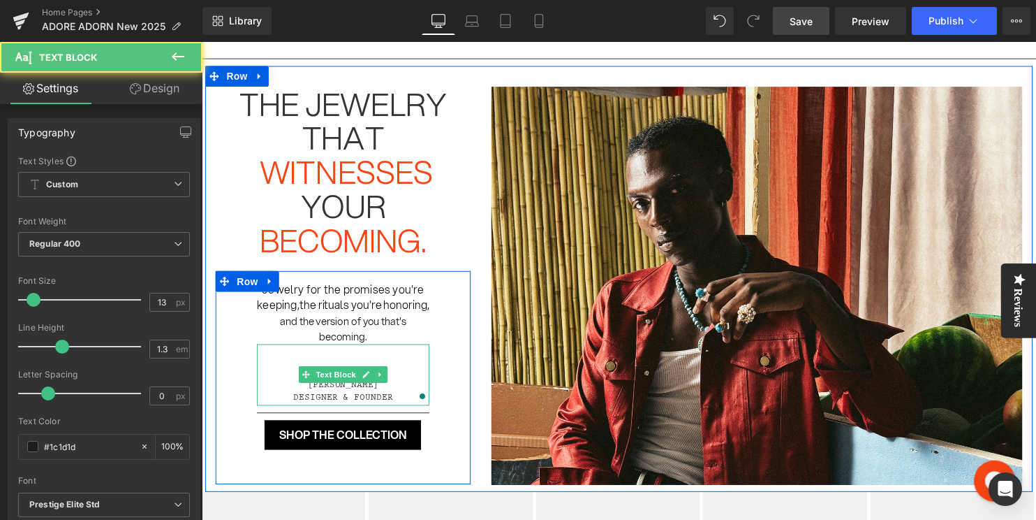
click at [340, 384] on div "Sasha V. Designer & Founder" at bounding box center [345, 379] width 175 height 62
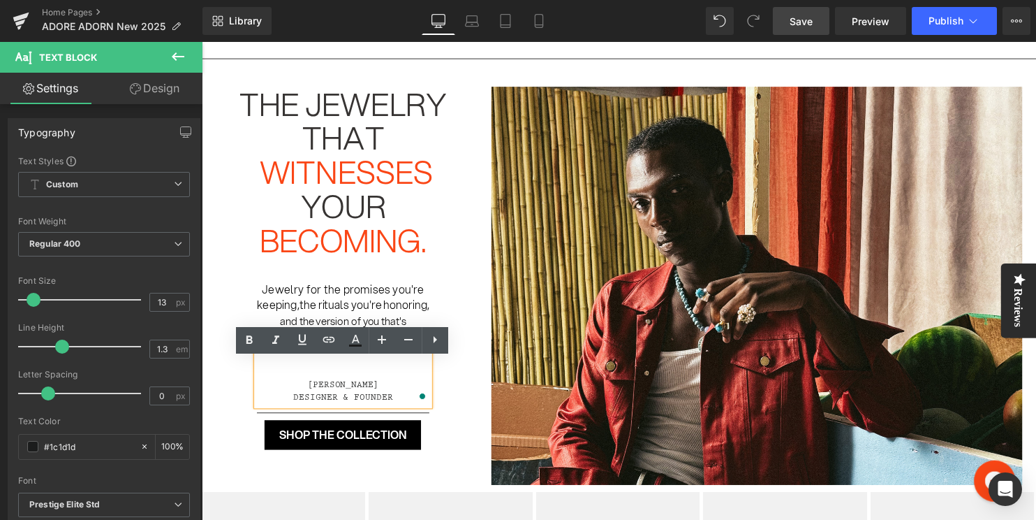
click at [463, 402] on div "Jewelry for the promises you're keeping, the rituals you're honoring, and the v…" at bounding box center [345, 382] width 258 height 216
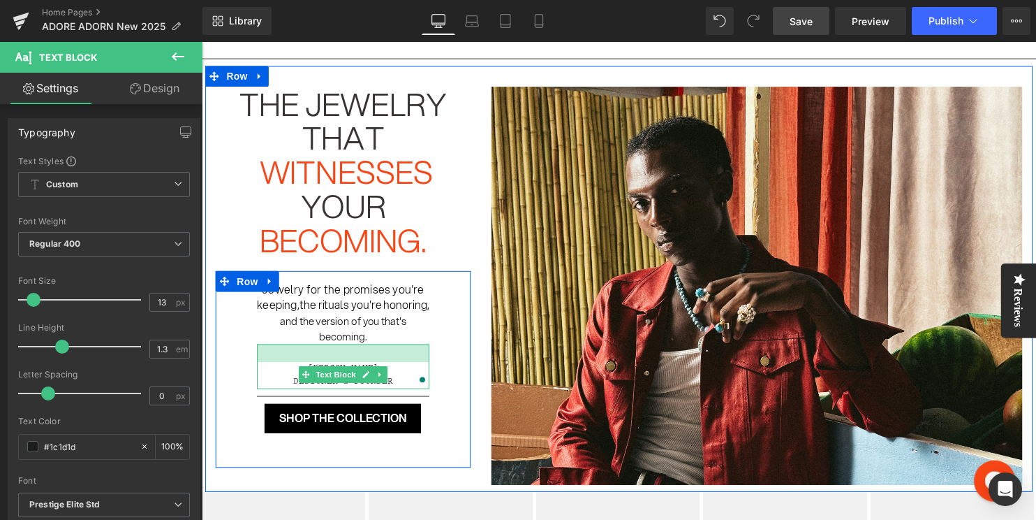
drag, startPoint x: 425, startPoint y: 365, endPoint x: 425, endPoint y: 348, distance: 16.8
click at [425, 348] on div "Jewelry for the promises you're keeping, the rituals you're honoring, and the v…" at bounding box center [345, 361] width 175 height 153
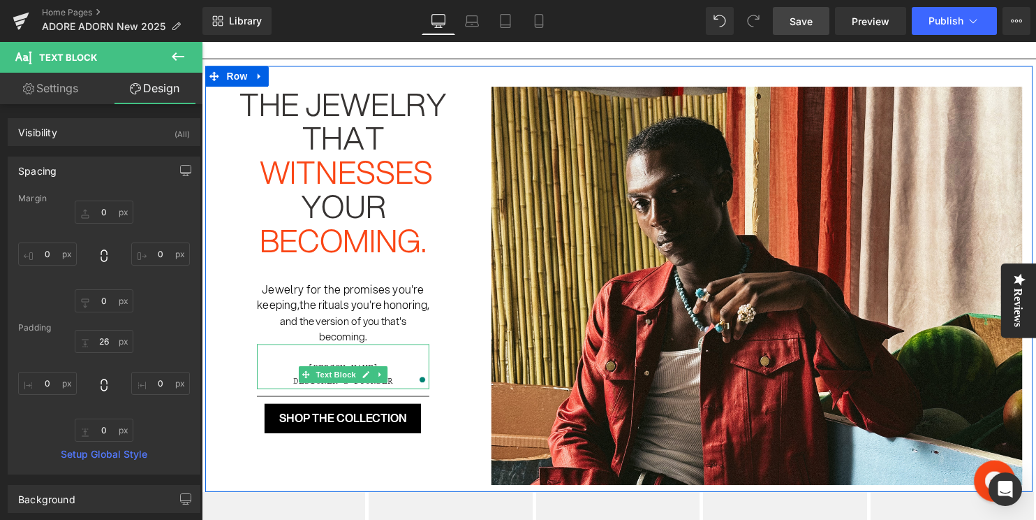
click at [479, 274] on div "the jewelry that witnesses your becoming. Heading Jewelry for the promises you'…" at bounding box center [344, 279] width 279 height 385
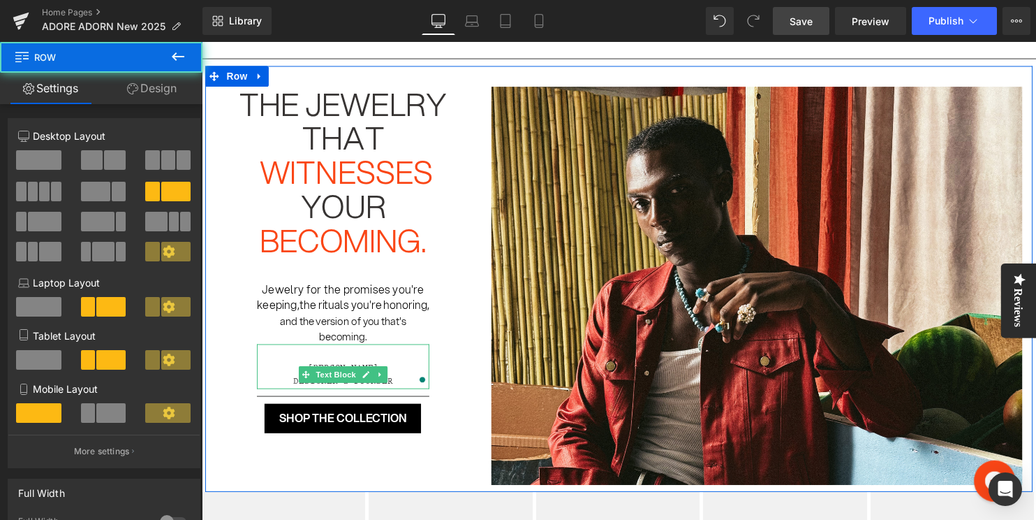
click at [485, 311] on div "Image" at bounding box center [764, 289] width 559 height 404
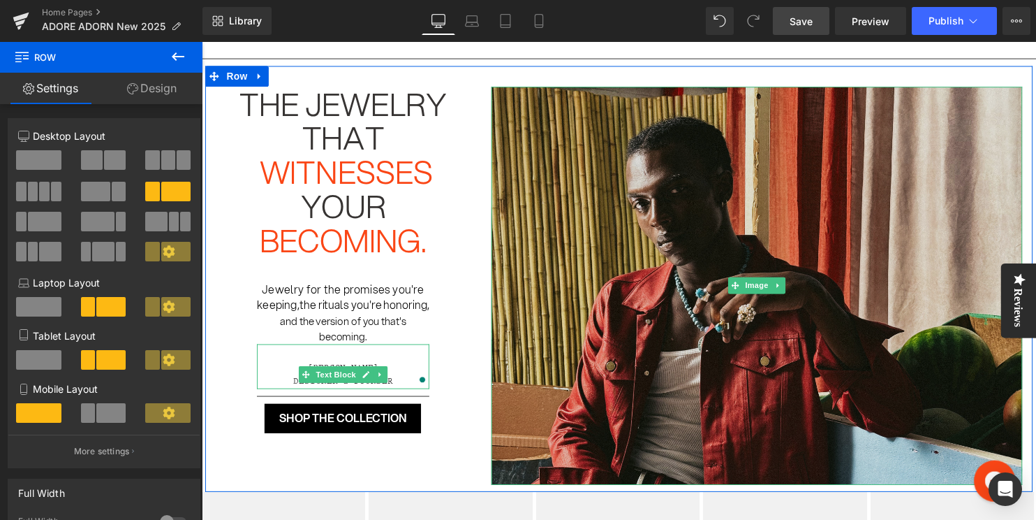
click at [578, 359] on img at bounding box center [764, 289] width 538 height 404
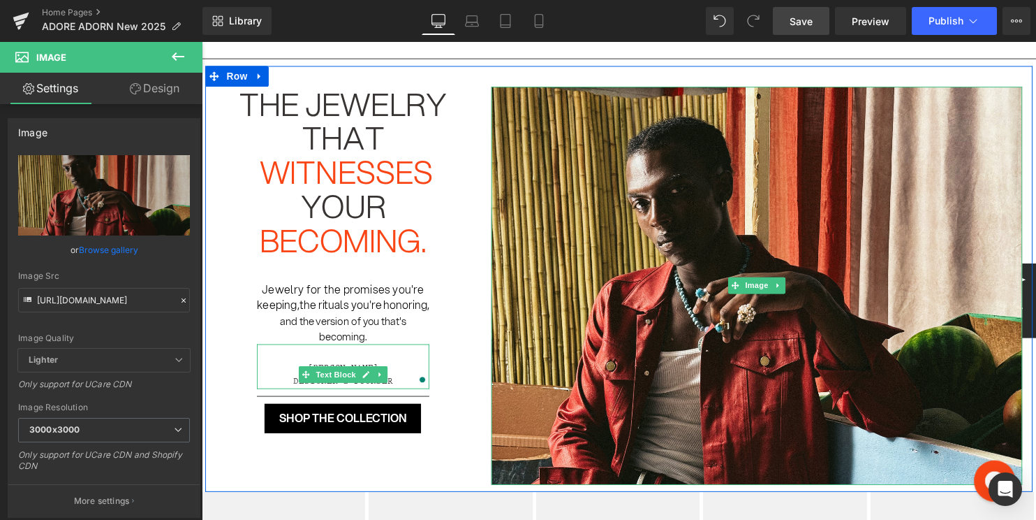
click at [791, 23] on span "Save" at bounding box center [801, 21] width 23 height 15
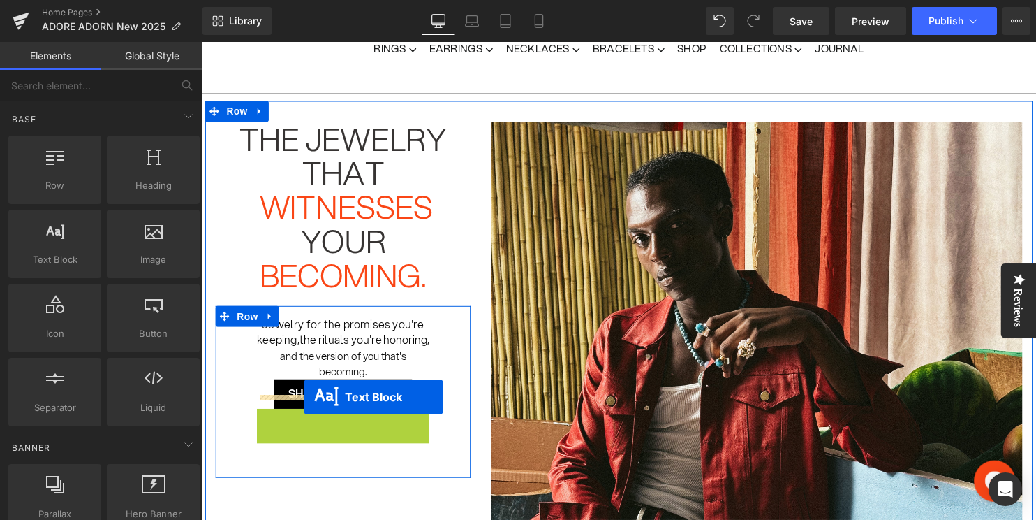
drag, startPoint x: 306, startPoint y: 459, endPoint x: 305, endPoint y: 401, distance: 58.7
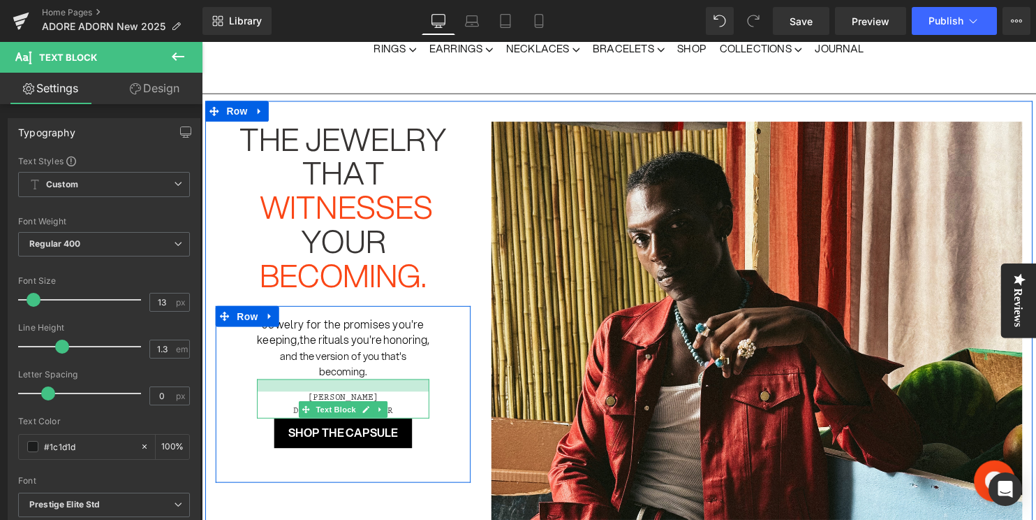
drag, startPoint x: 405, startPoint y: 399, endPoint x: 404, endPoint y: 377, distance: 22.4
click at [404, 377] on div "Jewelry for the promises you're keeping, the rituals you're honoring, and the v…" at bounding box center [345, 387] width 175 height 133
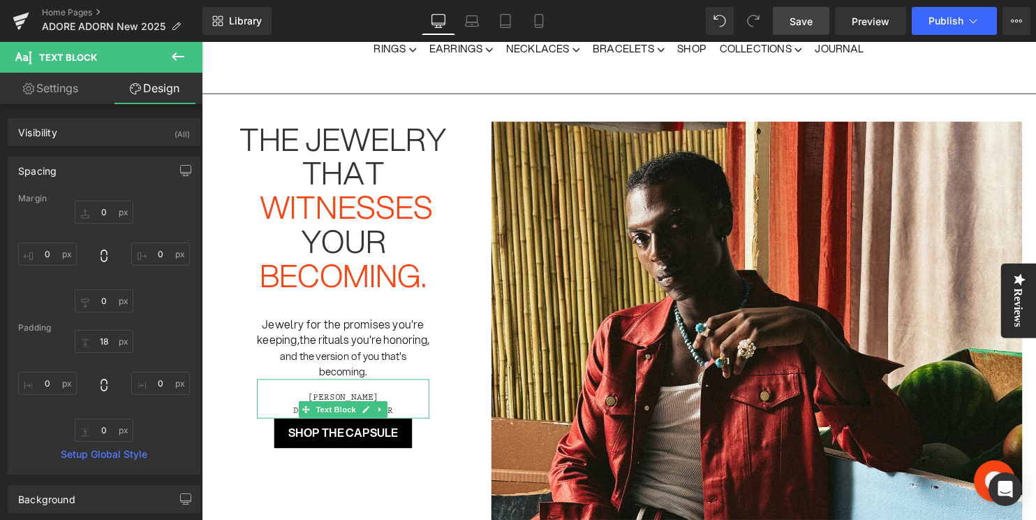
drag, startPoint x: 801, startPoint y: 17, endPoint x: 131, endPoint y: 433, distance: 788.5
click at [801, 17] on span "Save" at bounding box center [801, 21] width 23 height 15
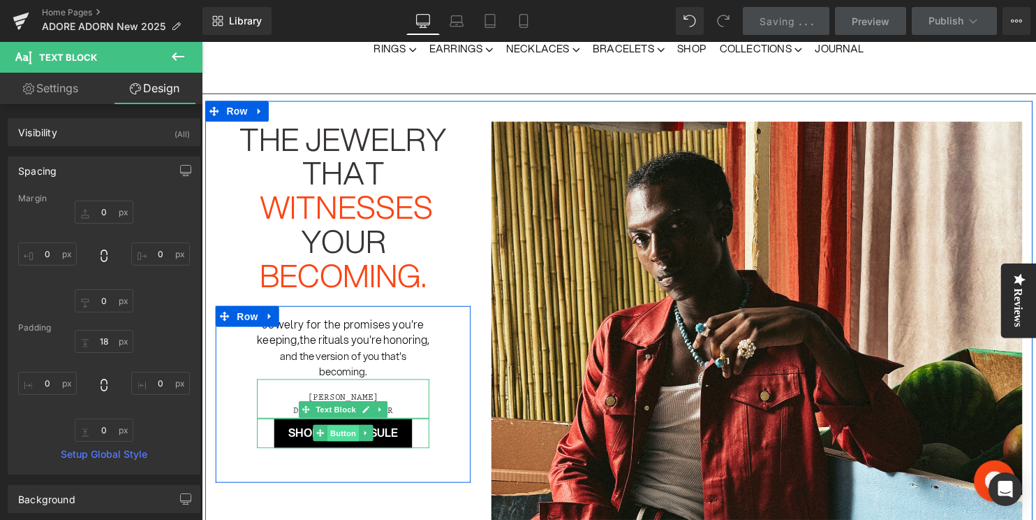
click at [339, 447] on span "Button" at bounding box center [345, 438] width 32 height 17
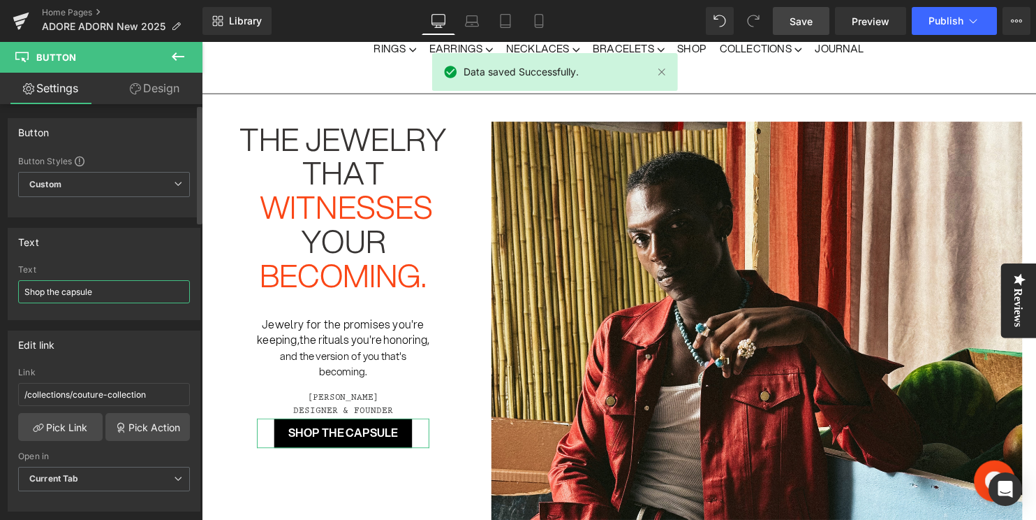
click at [99, 290] on input "Shop the capsule" at bounding box center [104, 291] width 172 height 23
click at [88, 290] on input "Shop the capsule" at bounding box center [104, 291] width 172 height 23
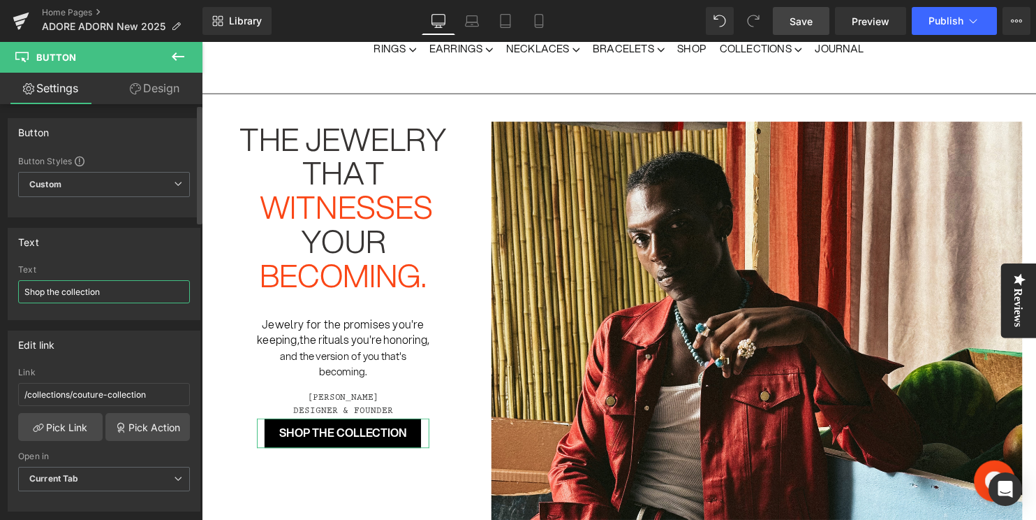
click at [31, 288] on input "Shop the collection" at bounding box center [104, 291] width 172 height 23
type input "View the collection"
click at [108, 390] on input "/collections/couture-collection" at bounding box center [104, 394] width 172 height 23
click at [69, 413] on link "Pick Link" at bounding box center [60, 427] width 84 height 28
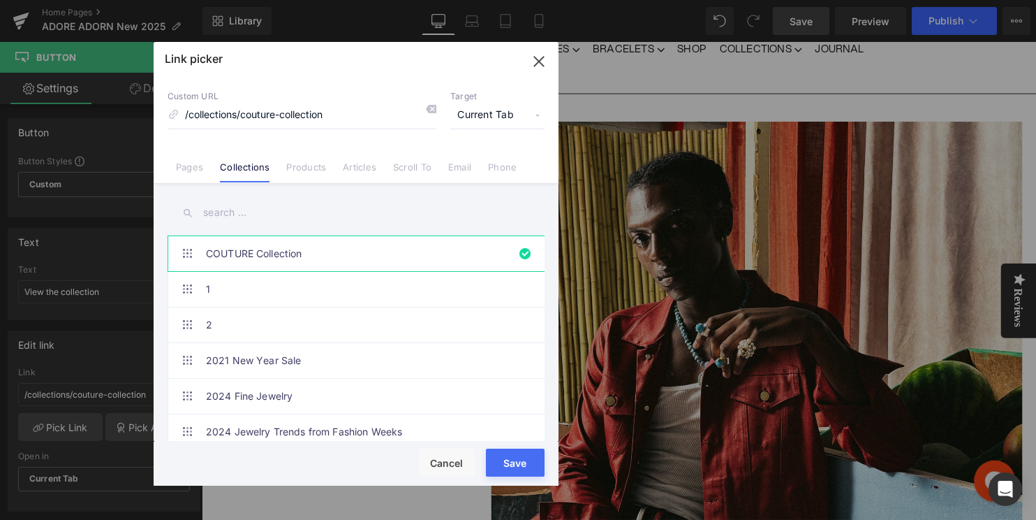
click at [297, 209] on input "text" at bounding box center [356, 212] width 377 height 31
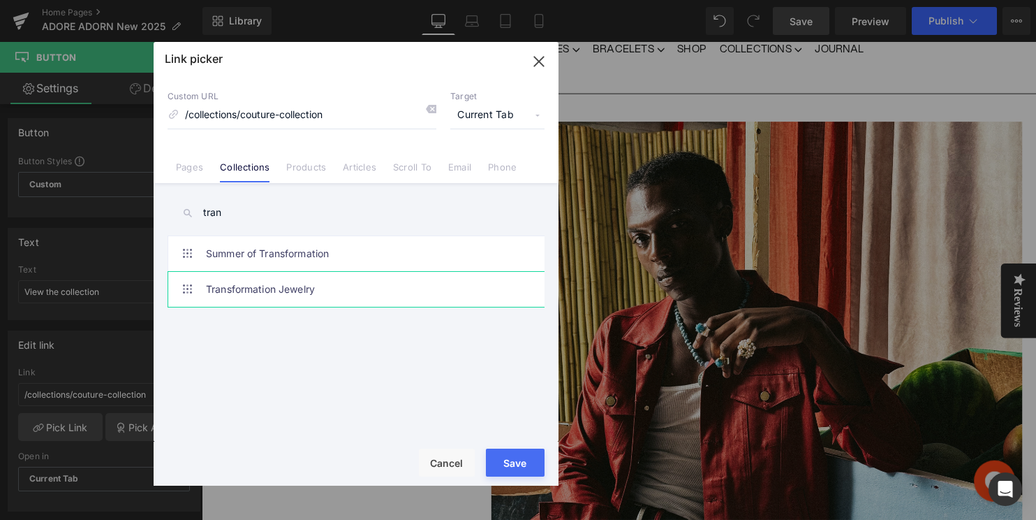
type input "tran"
click at [314, 282] on link "Transformation Jewelry" at bounding box center [359, 289] width 307 height 35
click at [523, 459] on div "Rendering Content" at bounding box center [519, 464] width 86 height 15
click at [505, 453] on button "Save" at bounding box center [515, 462] width 59 height 28
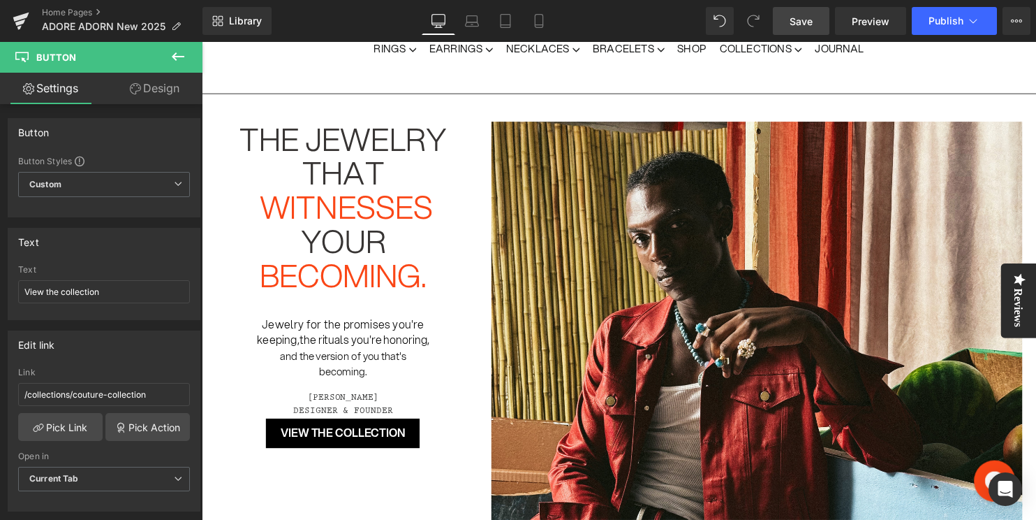
click at [795, 20] on span "Save" at bounding box center [801, 21] width 23 height 15
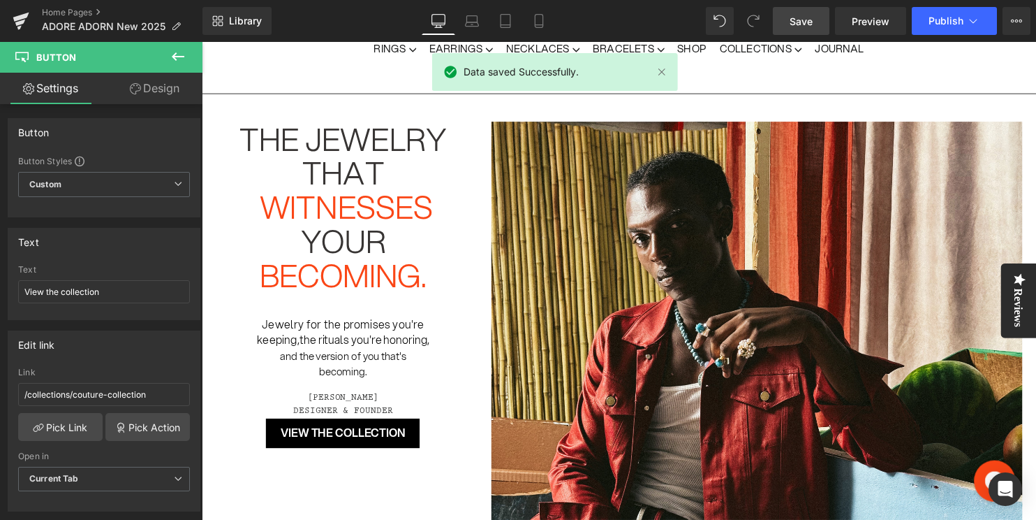
click at [182, 54] on icon at bounding box center [178, 56] width 17 height 17
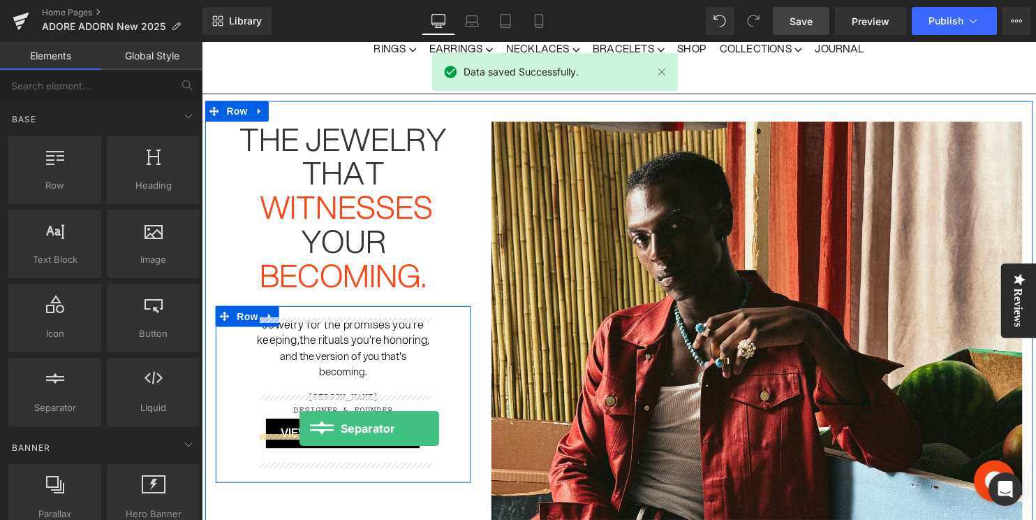
drag, startPoint x: 270, startPoint y: 443, endPoint x: 301, endPoint y: 433, distance: 32.9
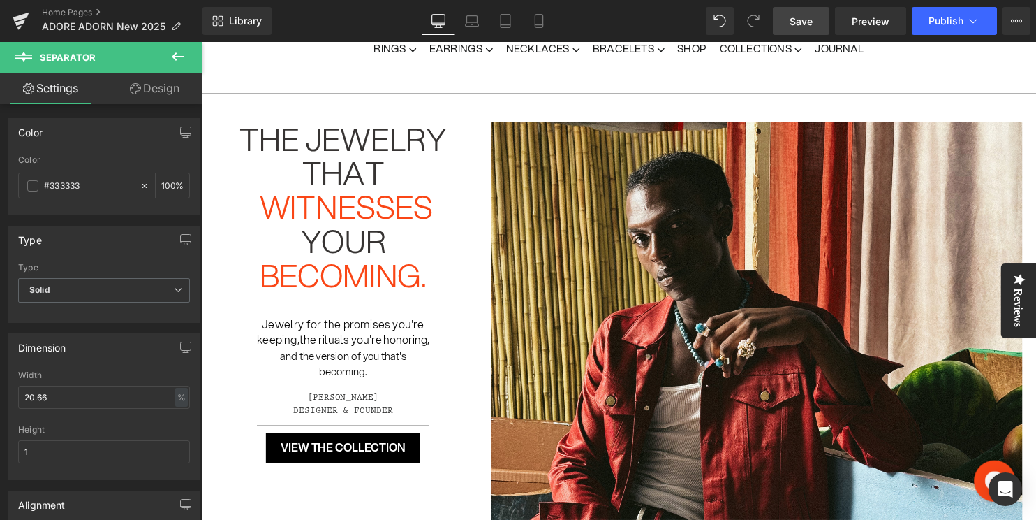
click at [790, 21] on link "Save" at bounding box center [801, 21] width 57 height 28
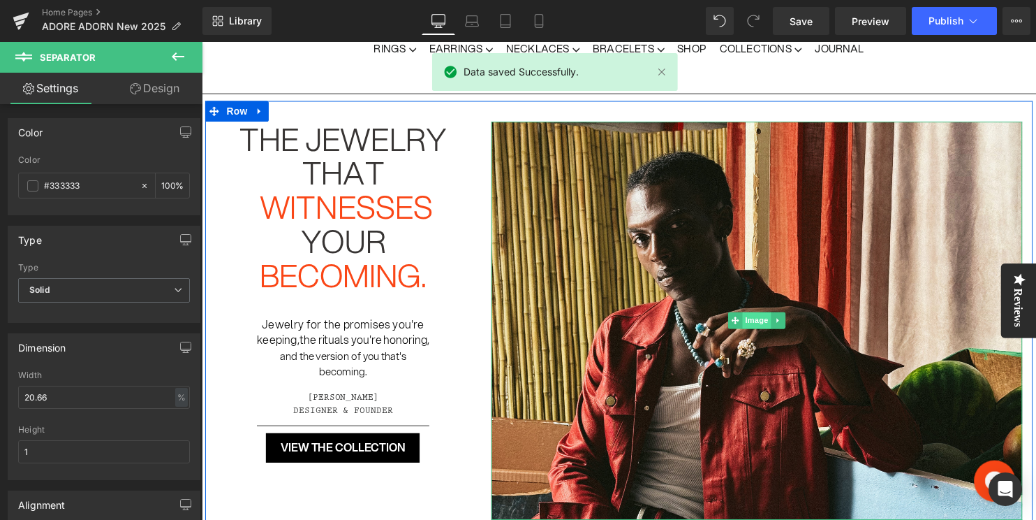
click at [768, 325] on span "Image" at bounding box center [763, 324] width 29 height 17
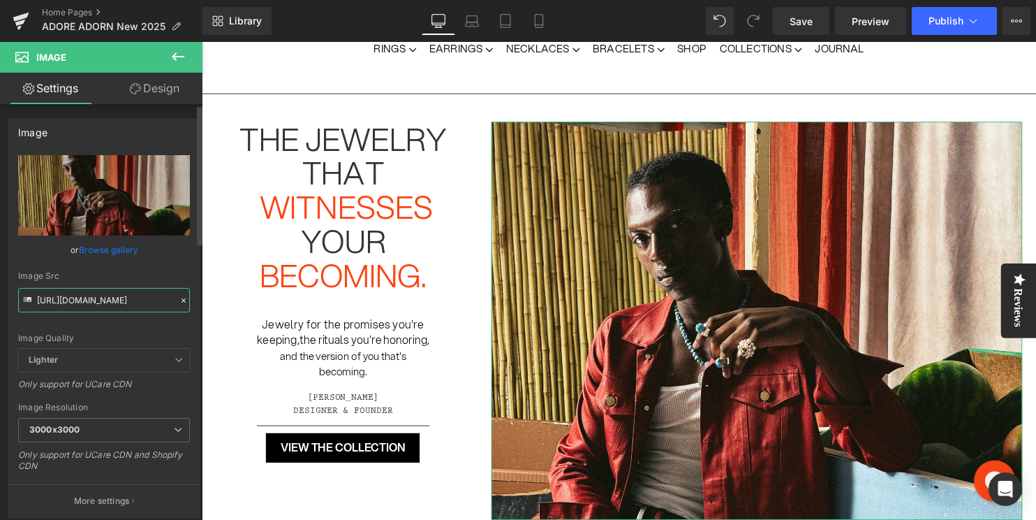
click at [120, 300] on input "https://cdn.shopify.com/s/files/1/2525/7200/files/a16--110_3000x3000.jpg?v=1747…" at bounding box center [104, 300] width 172 height 24
click at [180, 298] on icon at bounding box center [184, 300] width 10 height 10
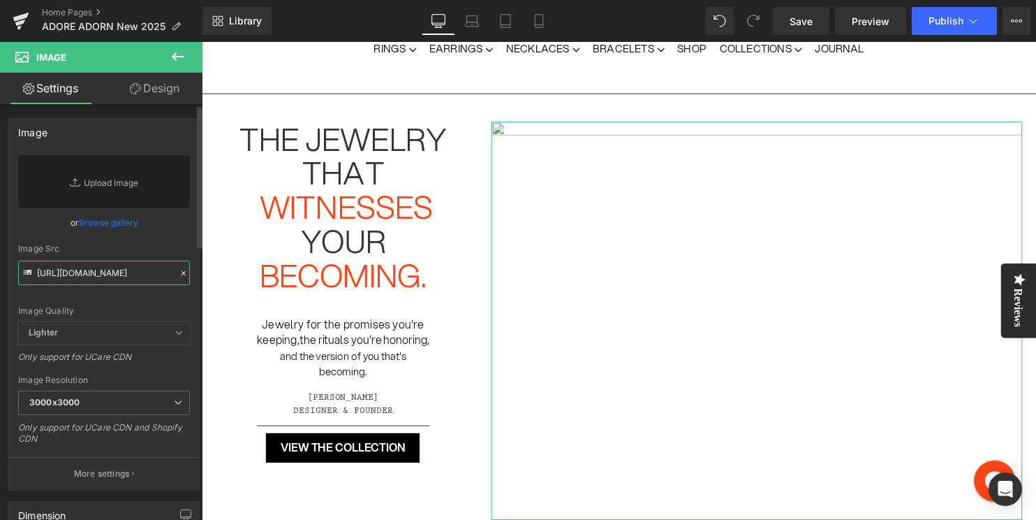
click at [103, 271] on input "https://cdn.shopify.com/s/files/1/2525/7200/files/a16--110_3000x3000.jpg?v=1747…" at bounding box center [104, 272] width 172 height 24
paste input "https://cdn.shopify.com/s/files/1/2525/7200/files/4_eca489dd-6c28-4fe4-8e9a-3e5…"
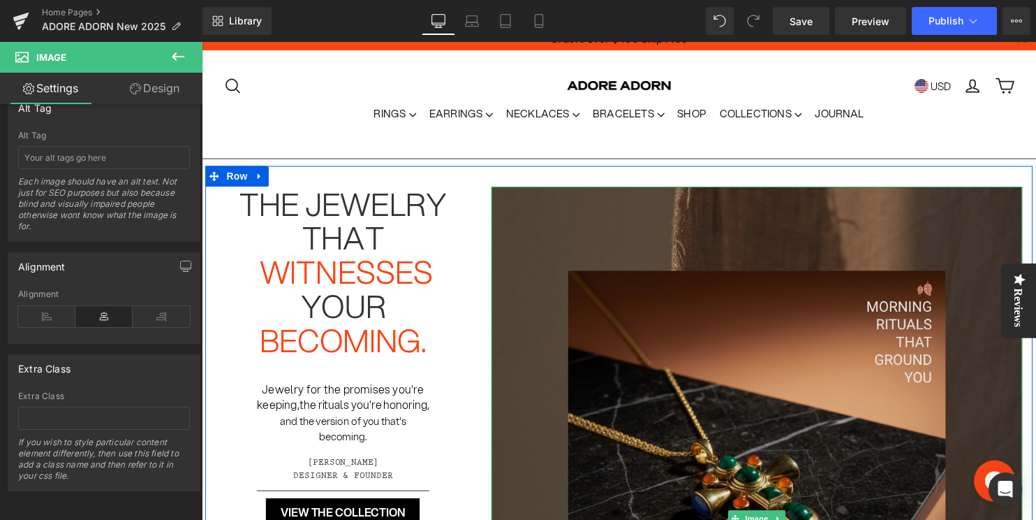
scroll to position [17, 0]
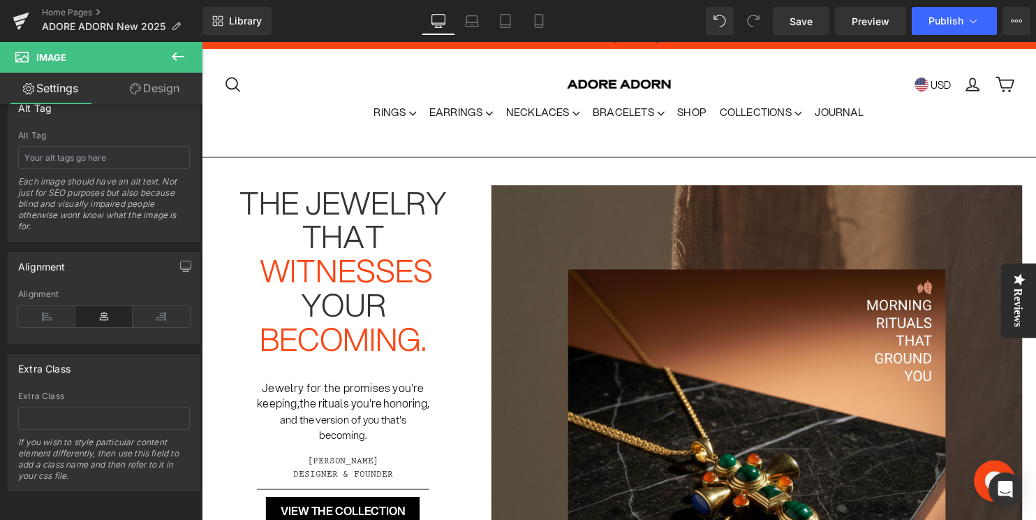
type input "https://cdn.shopify.com/s/files/1/2525/7200/files/4_eca489dd-6c28-4fe4-8e9a-3e5…"
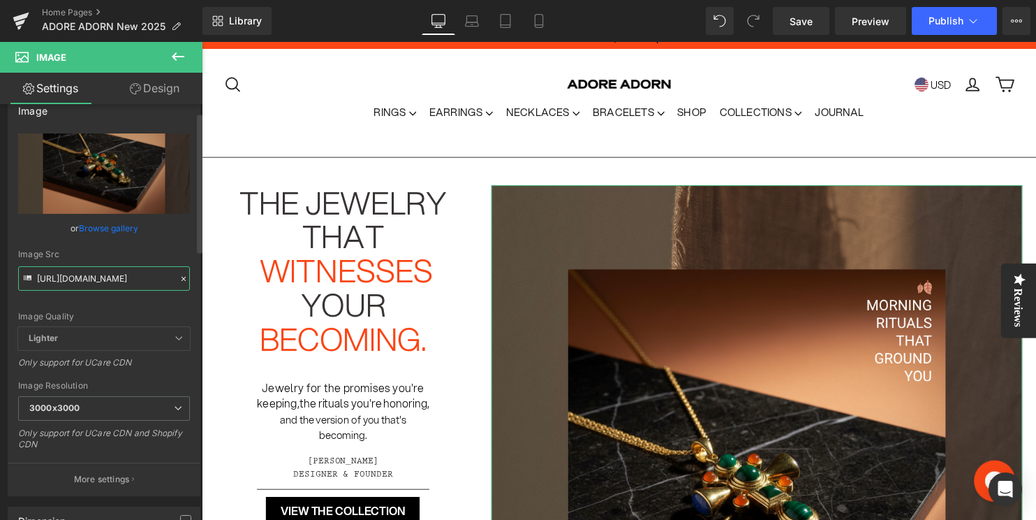
scroll to position [9, 0]
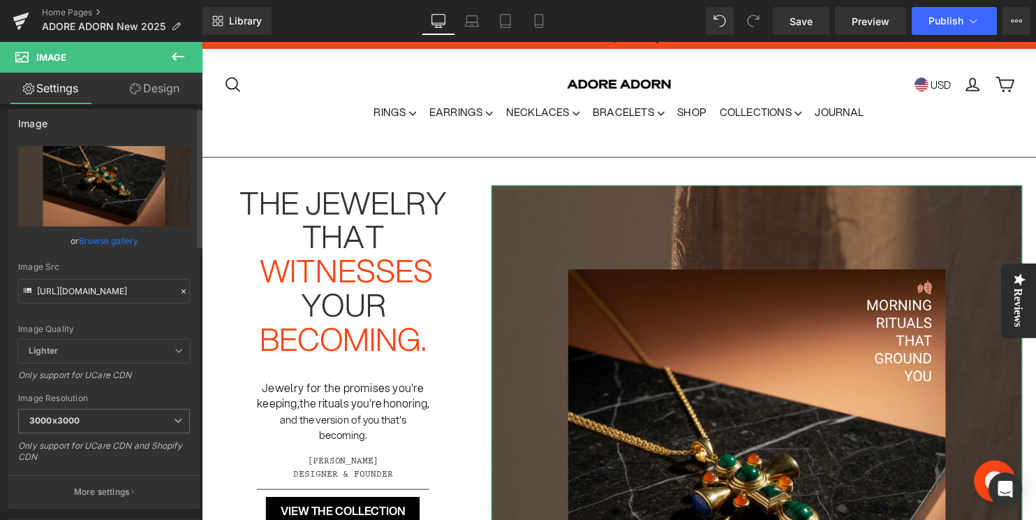
click at [179, 290] on icon at bounding box center [184, 291] width 10 height 10
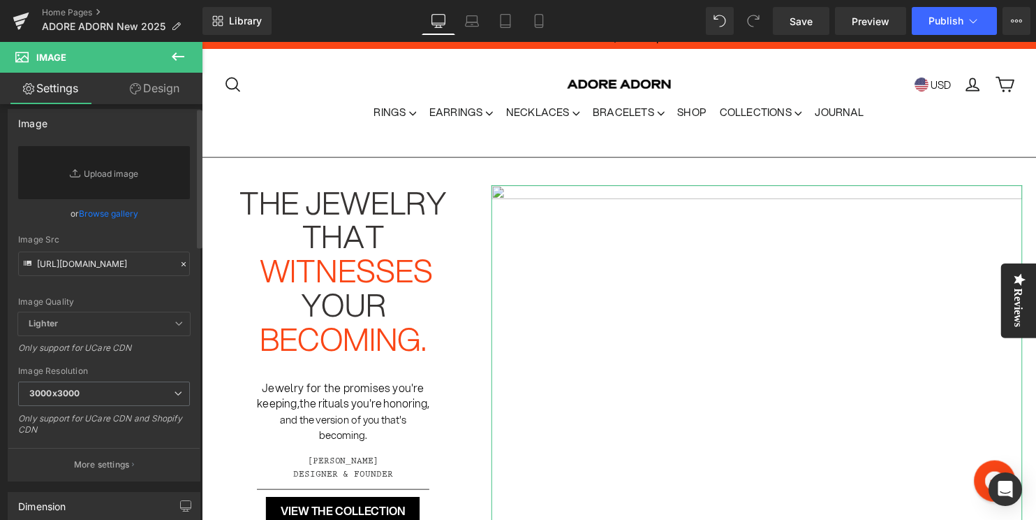
click at [115, 290] on div "Image Quality Lighter Lightest Lighter Lighter Lightest Only support for UCare …" at bounding box center [104, 229] width 172 height 166
click at [111, 264] on input "https://cdn.shopify.com/s/files/1/2525/7200/files/4_eca489dd-6c28-4fe4-8e9a-3e5…" at bounding box center [104, 263] width 172 height 24
paste input "https://cdn.shopify.com/s/files/1/2525/7200/files/Gemini_Generated_Image_3ki2az…"
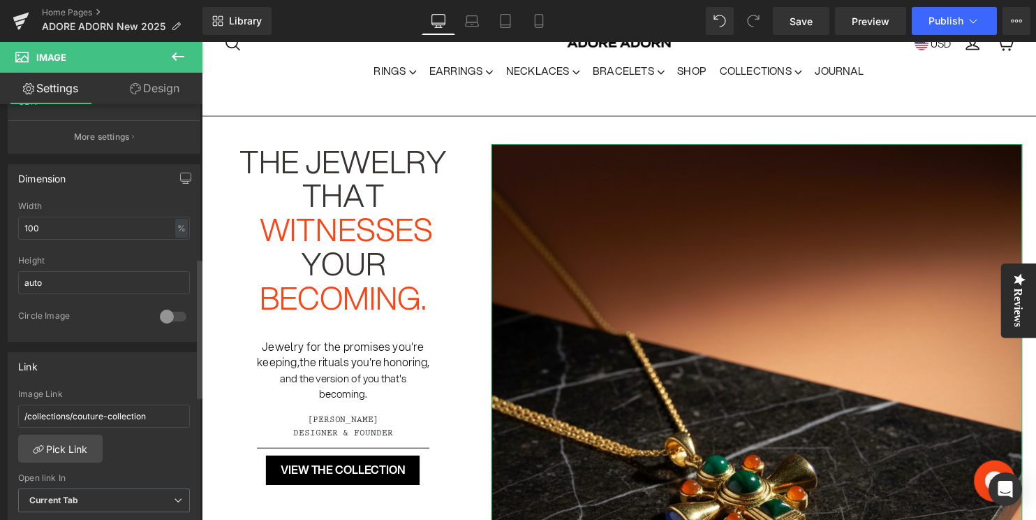
scroll to position [494, 0]
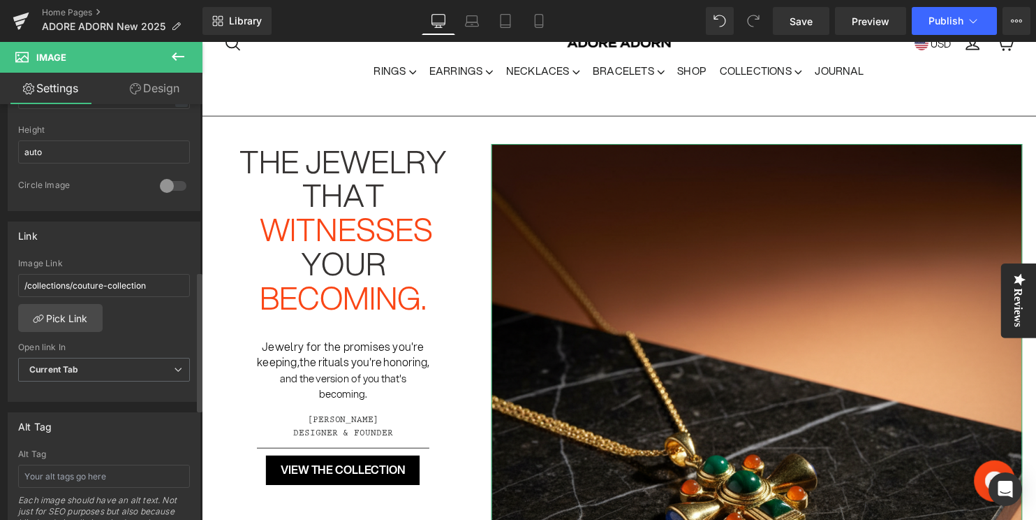
type input "https://cdn.shopify.com/s/files/1/2525/7200/files/Gemini_Generated_Image_3ki2az…"
click at [68, 332] on div "/collections/couture-collection Image Link /collections/couture-collection Pick…" at bounding box center [103, 329] width 191 height 143
click at [68, 325] on link "Pick Link" at bounding box center [60, 318] width 84 height 28
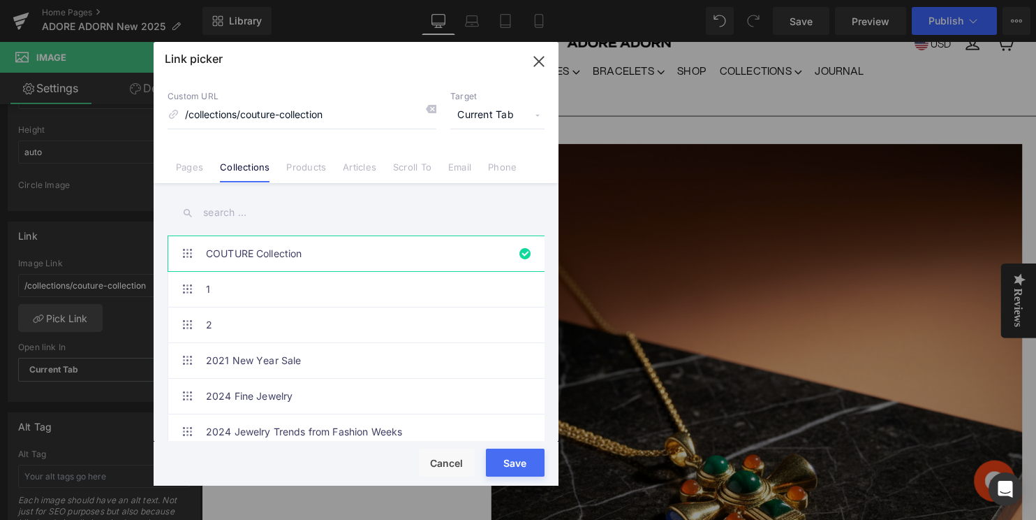
click at [313, 206] on input "text" at bounding box center [356, 212] width 377 height 31
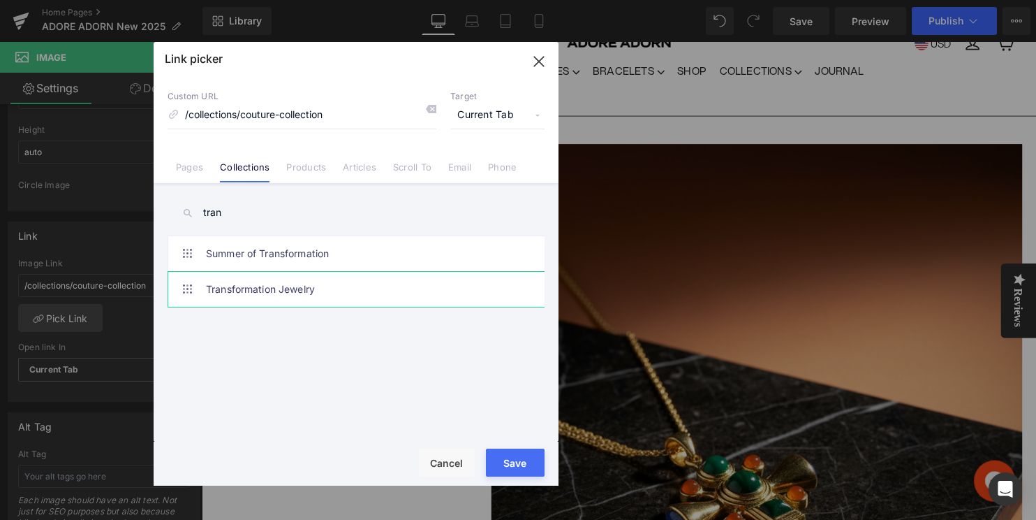
type input "tran"
click at [339, 293] on link "Transformation Jewelry" at bounding box center [359, 289] width 307 height 35
click at [490, 469] on div "Rendering Content" at bounding box center [519, 464] width 86 height 15
click at [507, 466] on div "Rendering Content" at bounding box center [519, 464] width 86 height 15
click at [512, 466] on div "Rendering Content" at bounding box center [519, 464] width 86 height 15
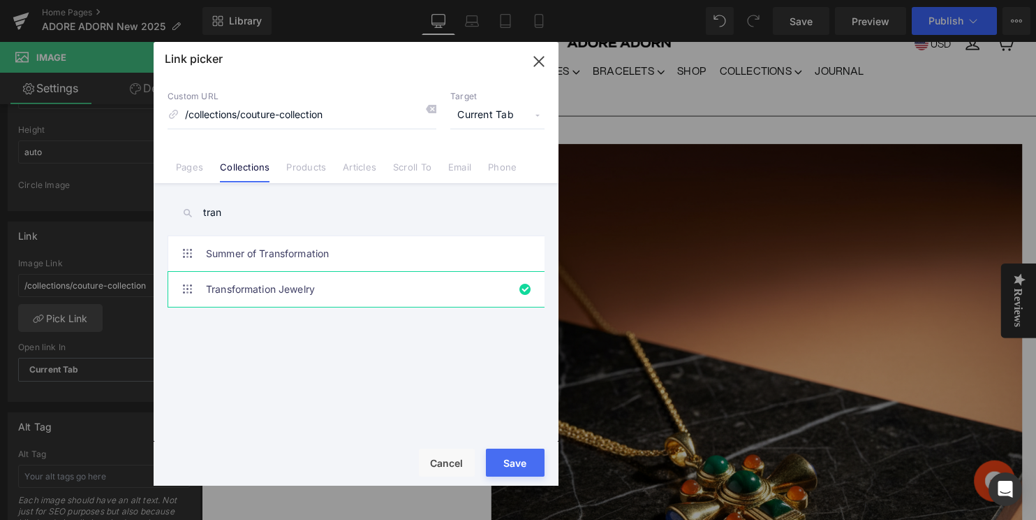
click at [510, 452] on button "Save" at bounding box center [515, 462] width 59 height 28
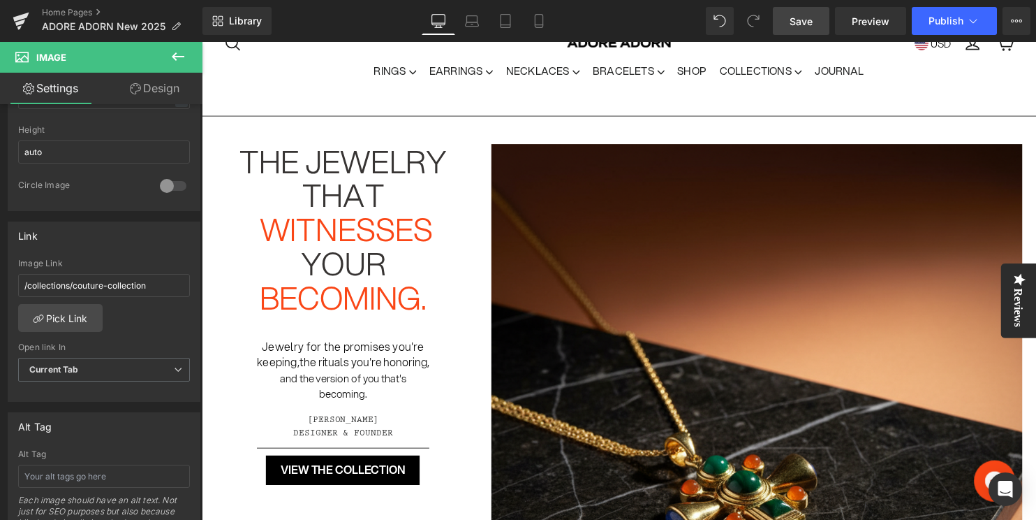
click at [802, 22] on span "Save" at bounding box center [801, 21] width 23 height 15
click at [176, 52] on icon at bounding box center [178, 56] width 13 height 8
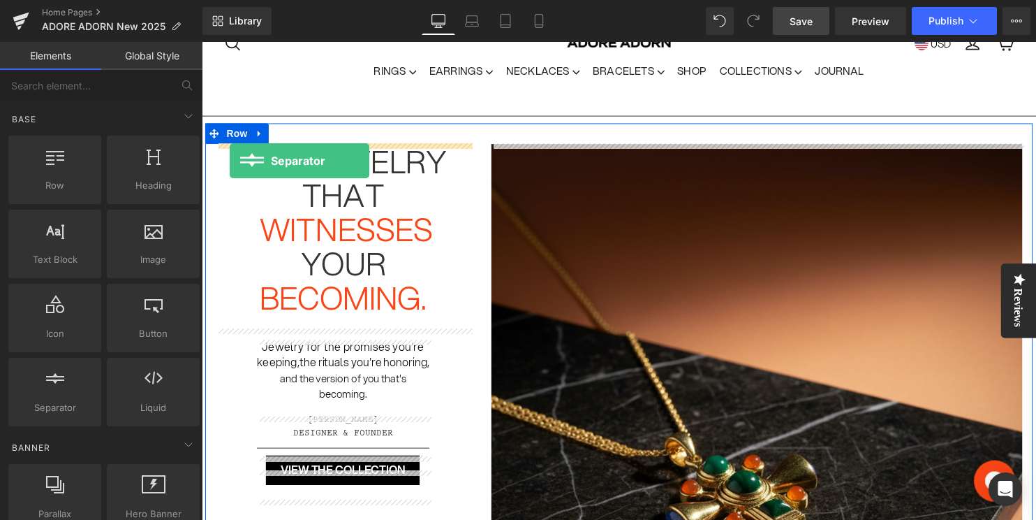
drag, startPoint x: 267, startPoint y: 434, endPoint x: 230, endPoint y: 162, distance: 274.8
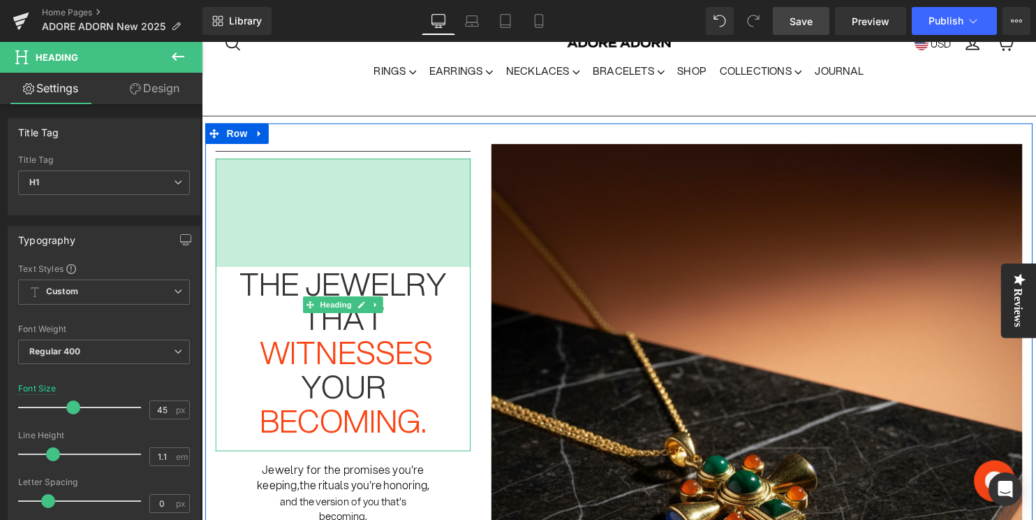
drag, startPoint x: 293, startPoint y: 159, endPoint x: 289, endPoint y: 269, distance: 109.7
click at [289, 269] on div "the jewelry that witnesses your becoming. Heading 157px" at bounding box center [345, 308] width 258 height 297
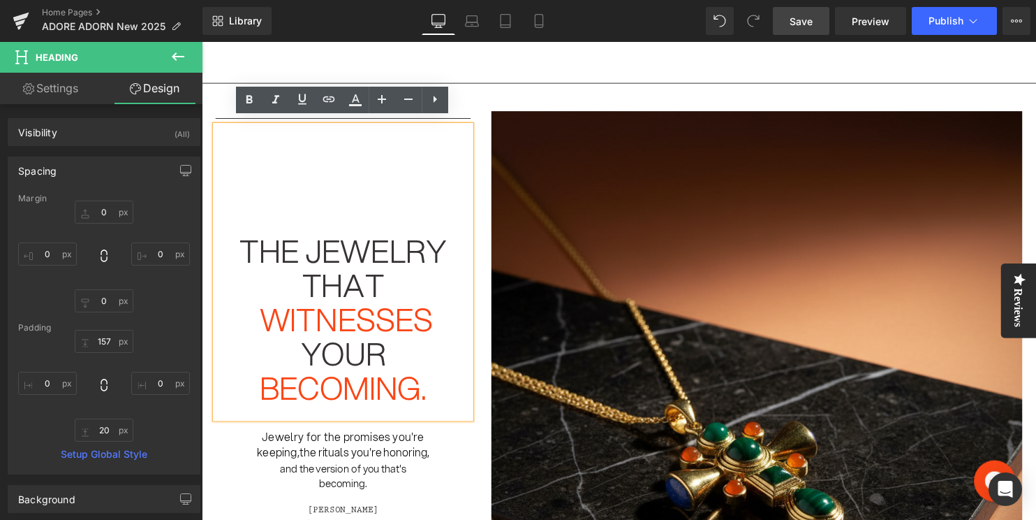
scroll to position [90, 0]
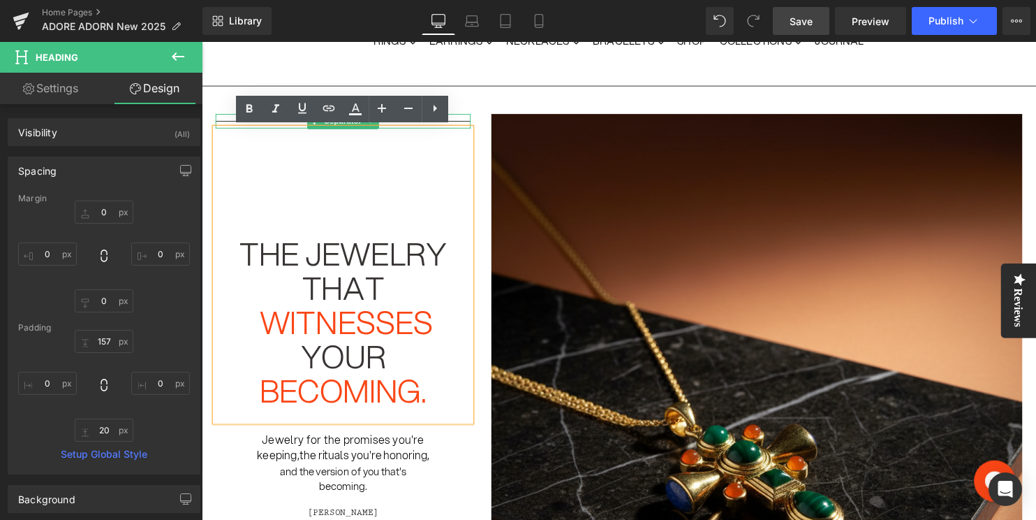
click at [469, 119] on div at bounding box center [345, 122] width 258 height 15
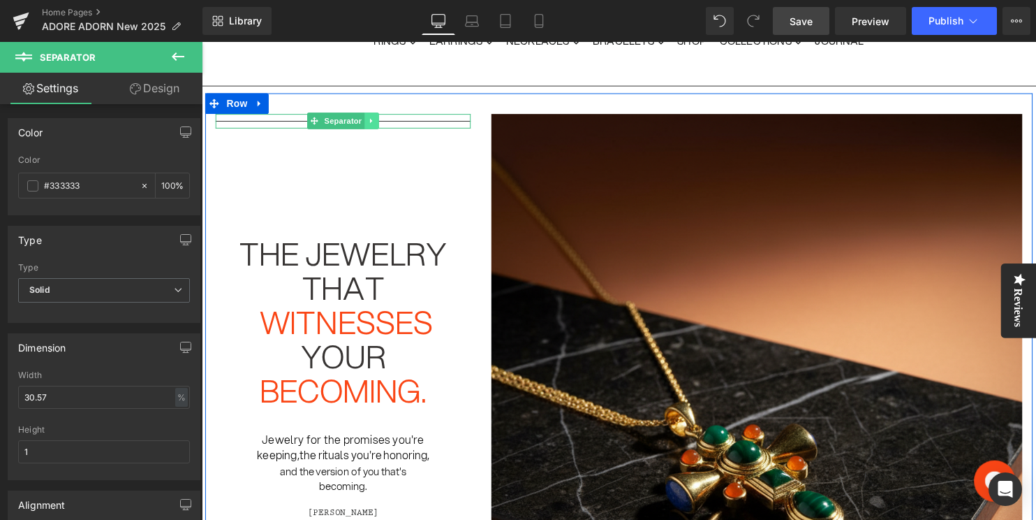
click at [371, 122] on icon at bounding box center [374, 121] width 8 height 8
click at [379, 119] on icon at bounding box center [381, 121] width 8 height 8
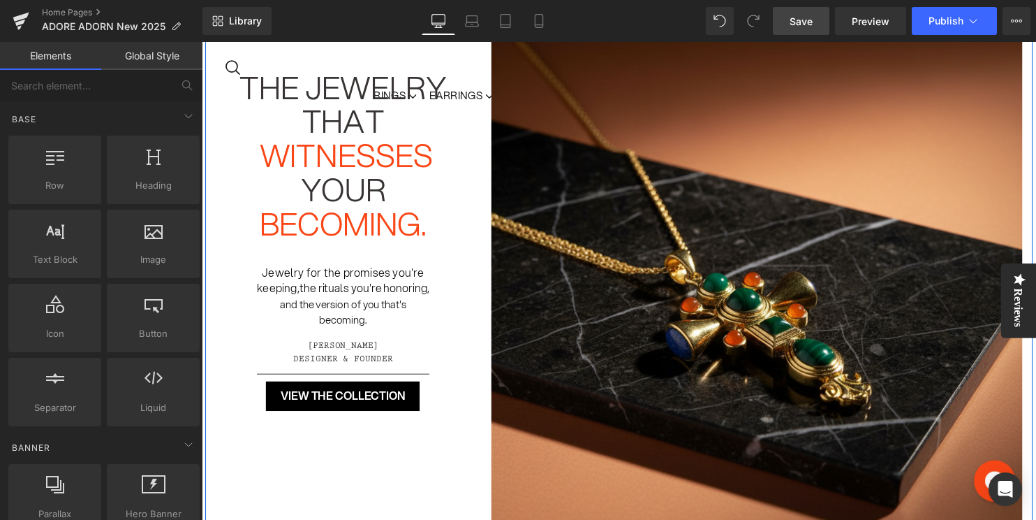
scroll to position [249, 0]
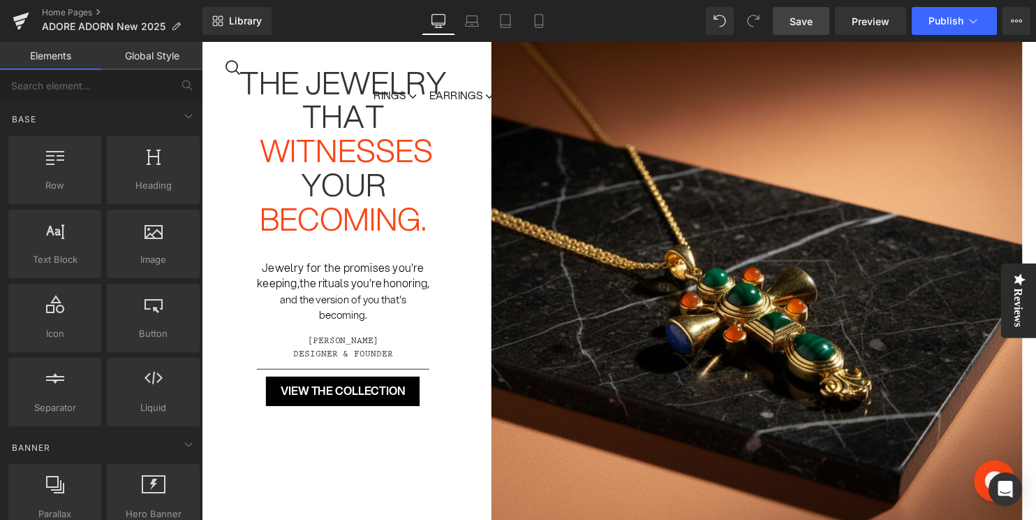
click at [797, 25] on span "Save" at bounding box center [801, 21] width 23 height 15
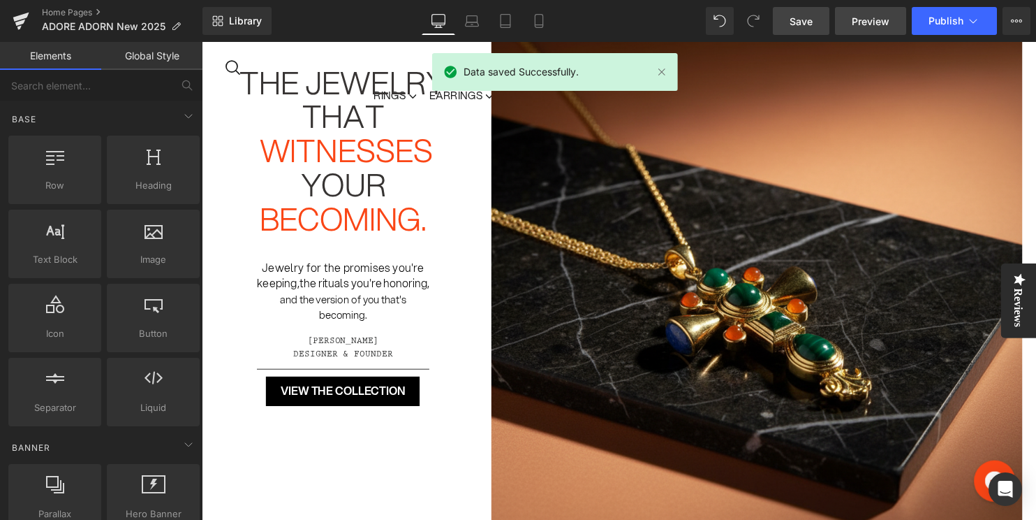
click at [864, 20] on span "Preview" at bounding box center [871, 21] width 38 height 15
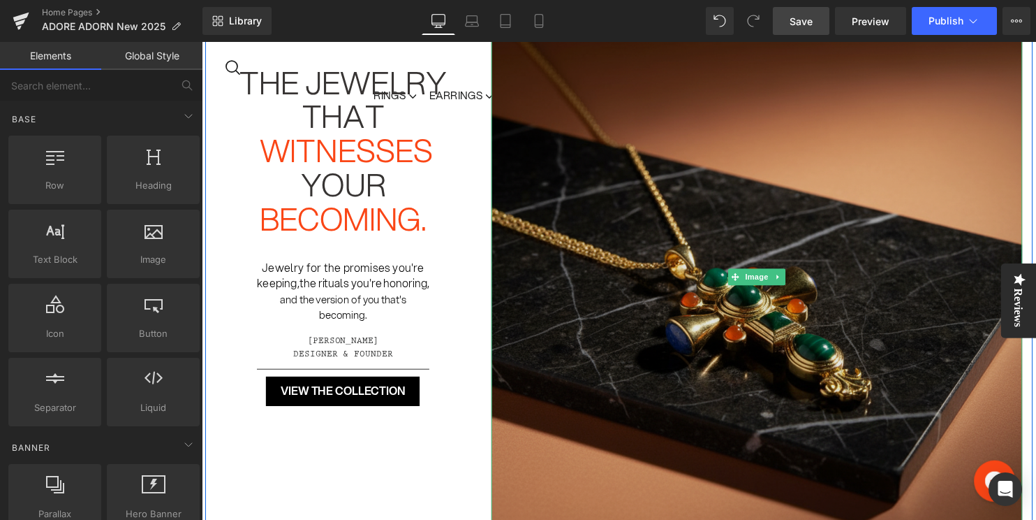
drag, startPoint x: 621, startPoint y: 295, endPoint x: 719, endPoint y: 282, distance: 99.4
click at [621, 295] on img at bounding box center [764, 280] width 538 height 649
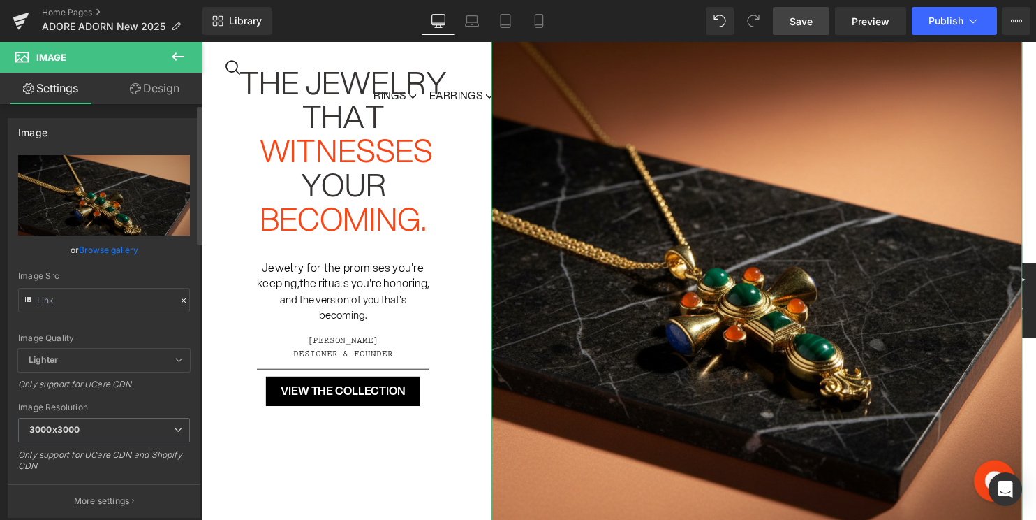
click at [179, 295] on icon at bounding box center [184, 300] width 10 height 10
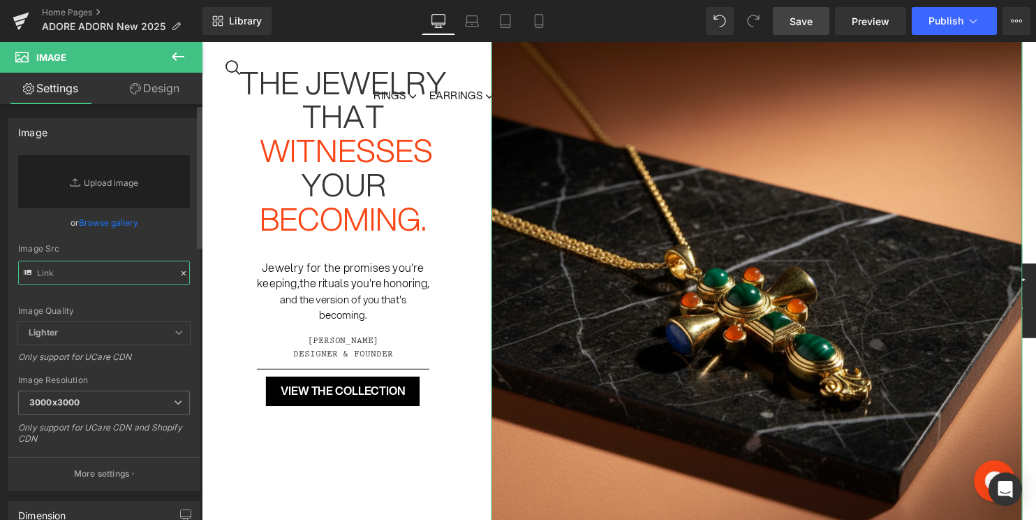
click at [108, 272] on input "text" at bounding box center [104, 272] width 172 height 24
paste input "https://cdn.shopify.com/s/files/1/2525/7200/files/Untitled_design.jpg?v=1759349…"
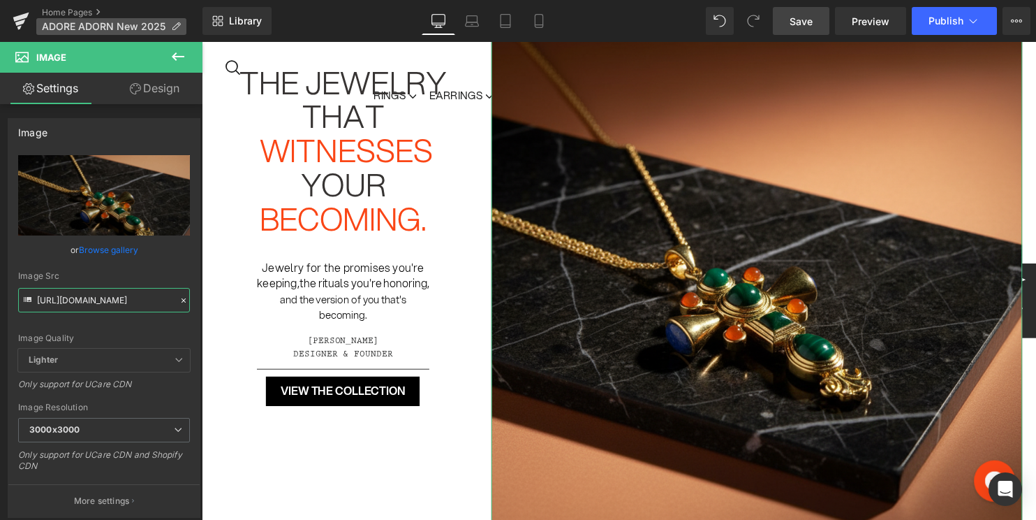
type input "https://cdn.shopify.com/s/files/1/2525/7200/files/Untitled_design_3000x3000.jpg…"
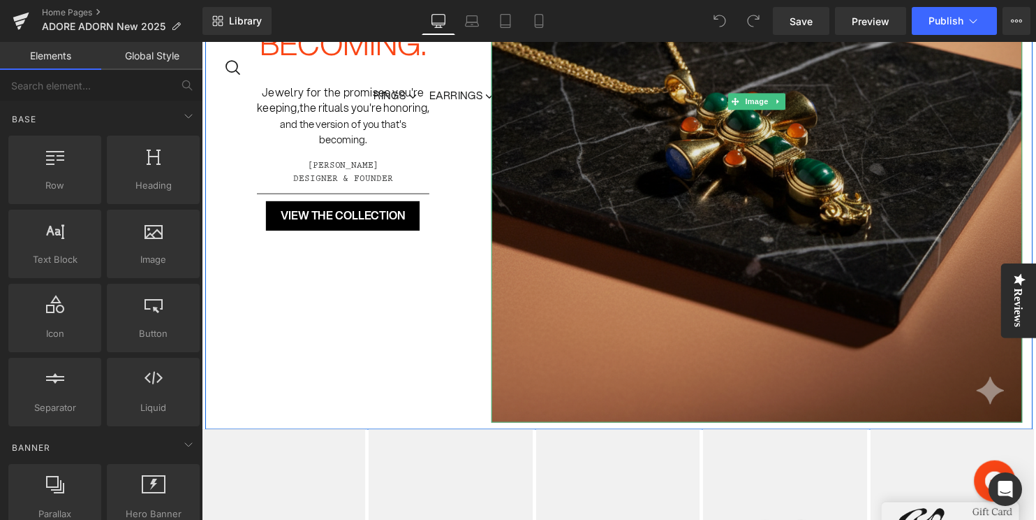
scroll to position [409, 0]
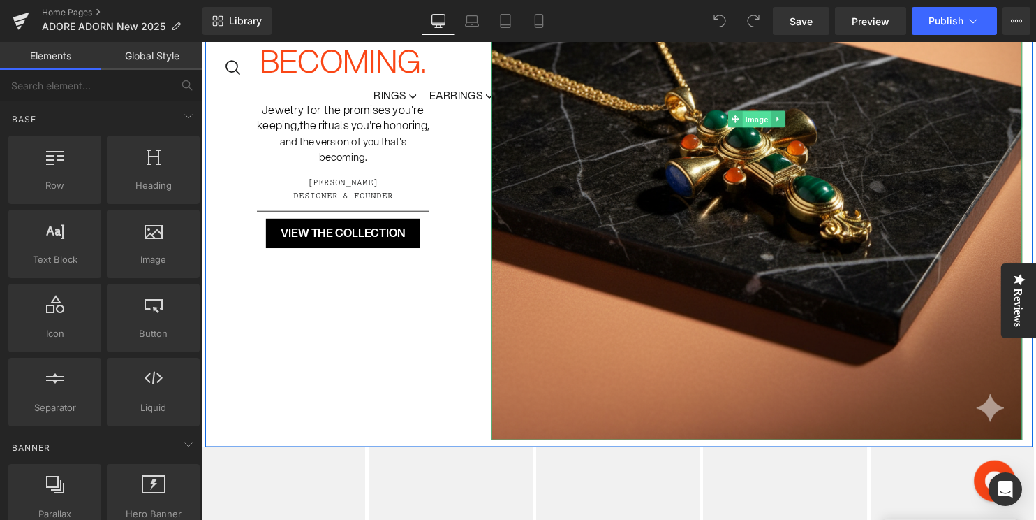
click at [765, 120] on span "Image" at bounding box center [763, 120] width 29 height 17
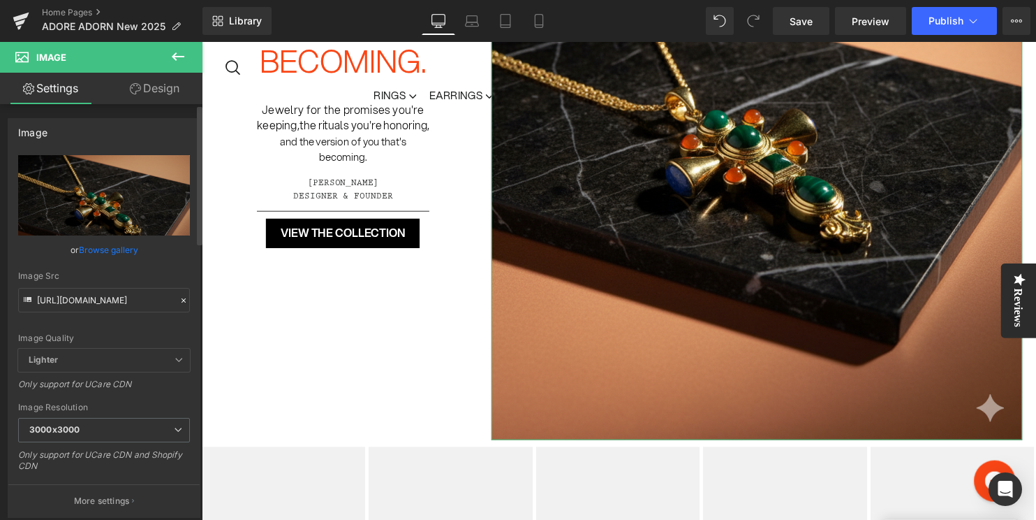
click at [182, 299] on icon at bounding box center [184, 300] width 10 height 10
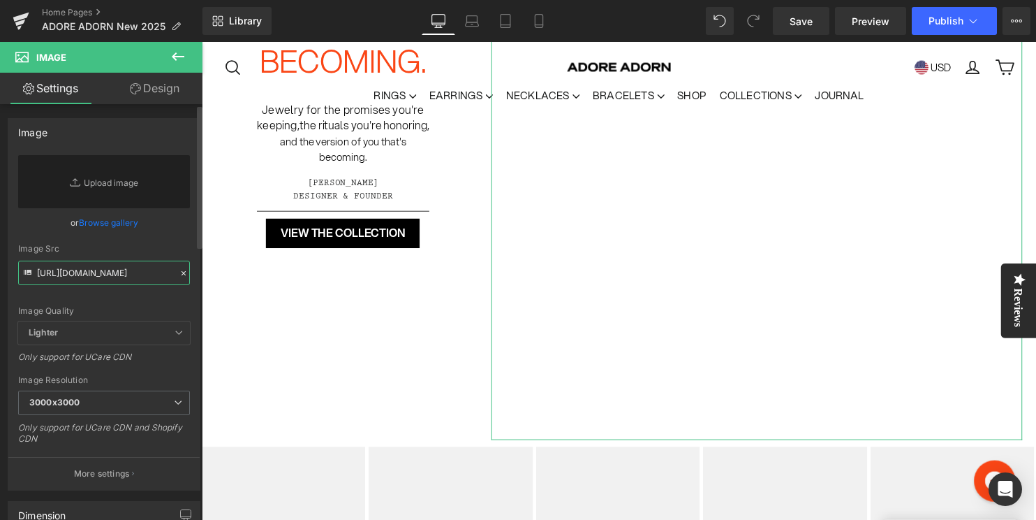
click at [96, 274] on input "https://cdn.shopify.com/s/files/1/2525/7200/files/Gemini_Generated_Image_3ki2az…" at bounding box center [104, 272] width 172 height 24
paste input "https://cdn.shopify.com/s/files/1/2525/7200/files/Untitled_design.jpg?v=1759349…"
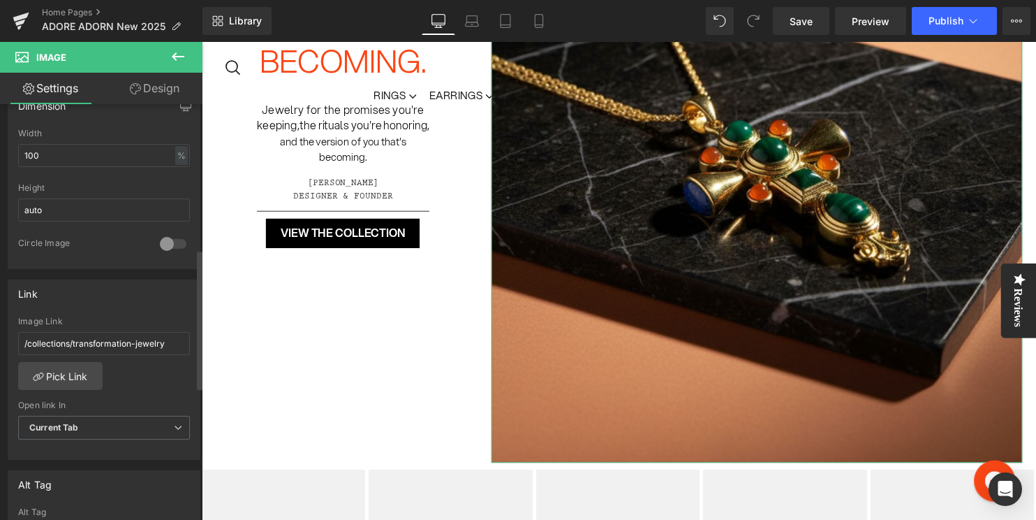
scroll to position [454, 0]
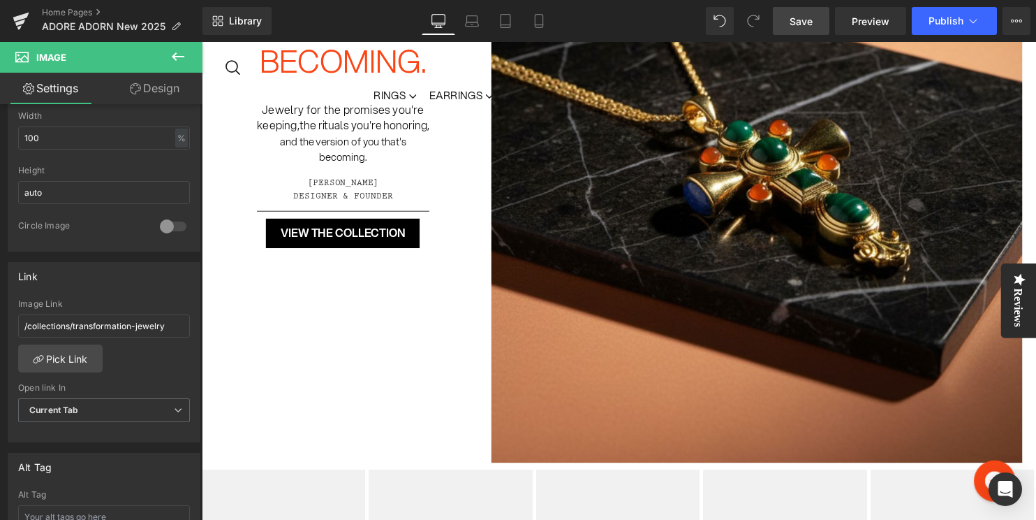
type input "https://cdn.shopify.com/s/files/1/2525/7200/files/Untitled_design_3000x3000.jpg…"
click at [805, 23] on span "Save" at bounding box center [801, 21] width 23 height 15
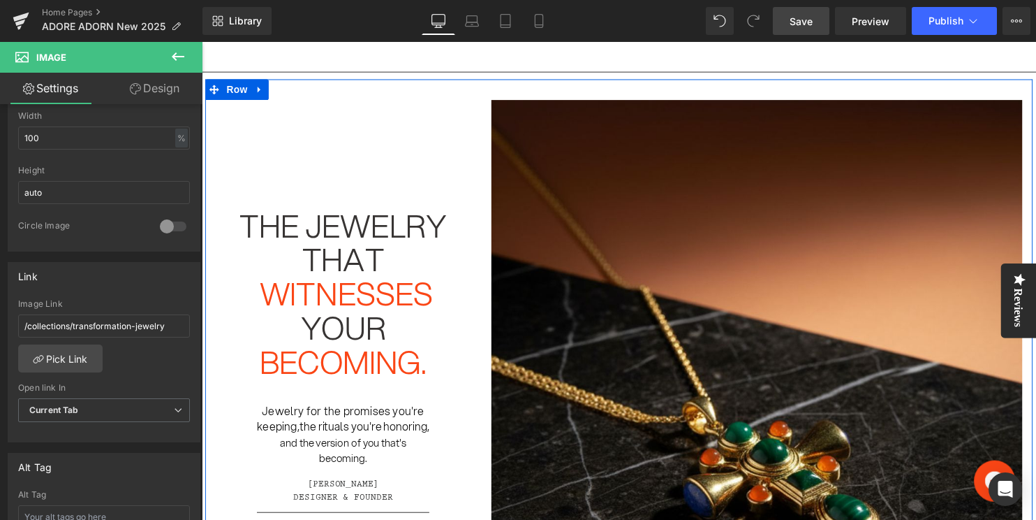
scroll to position [0, 0]
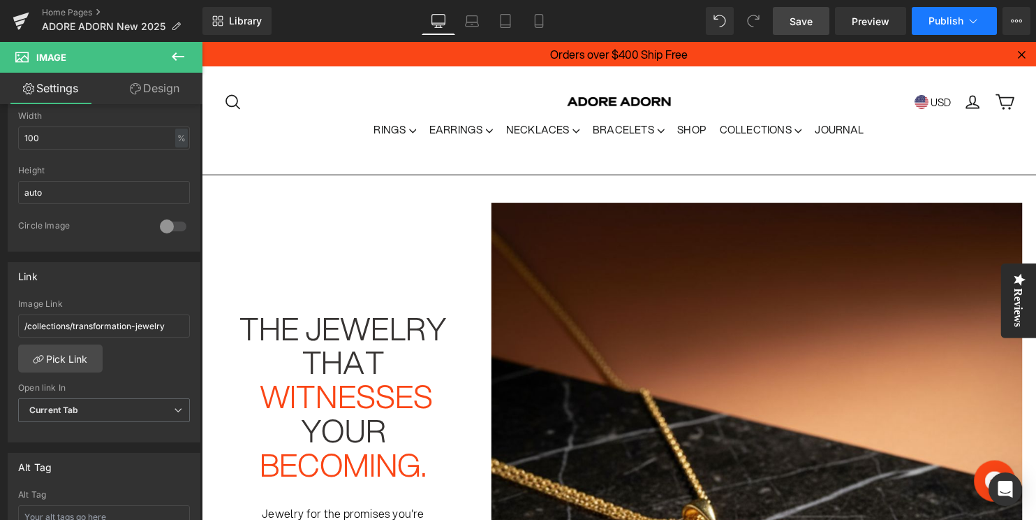
click at [950, 25] on span "Publish" at bounding box center [946, 20] width 35 height 11
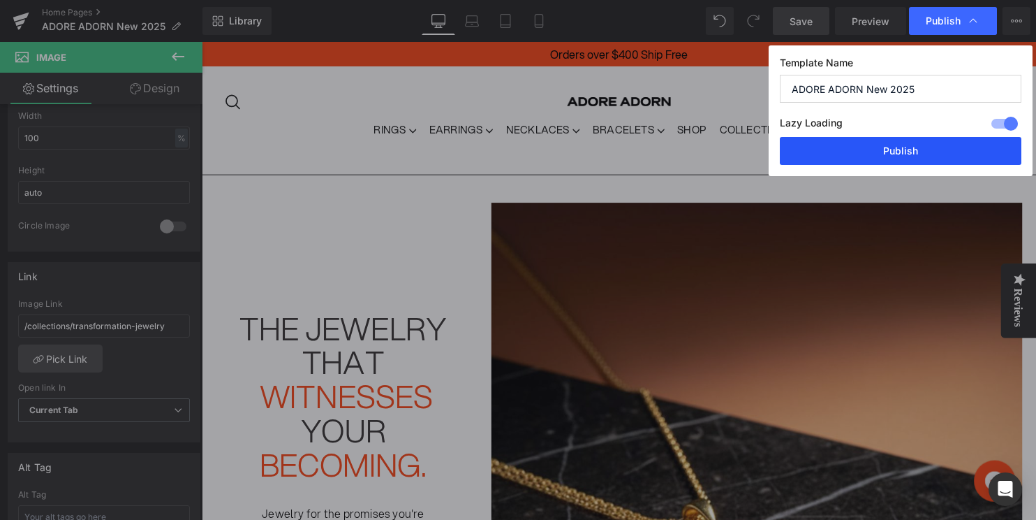
click at [915, 143] on button "Publish" at bounding box center [901, 151] width 242 height 28
